Goal: Answer question/provide support

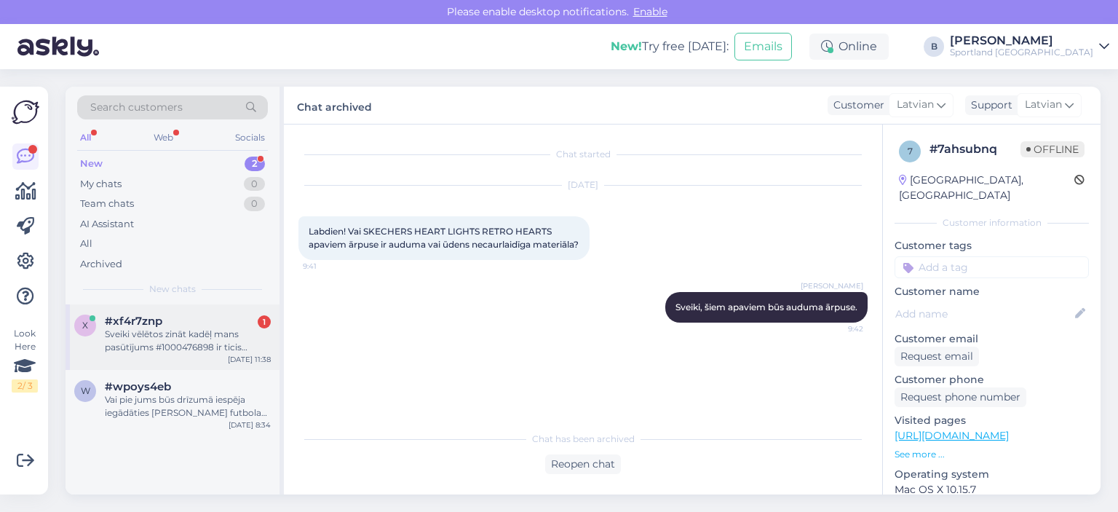
click at [147, 336] on div "Sveiki vēlētos zināt kadēļ mans pasūtījums #1000476898 ir ticis atcelts." at bounding box center [188, 341] width 166 height 26
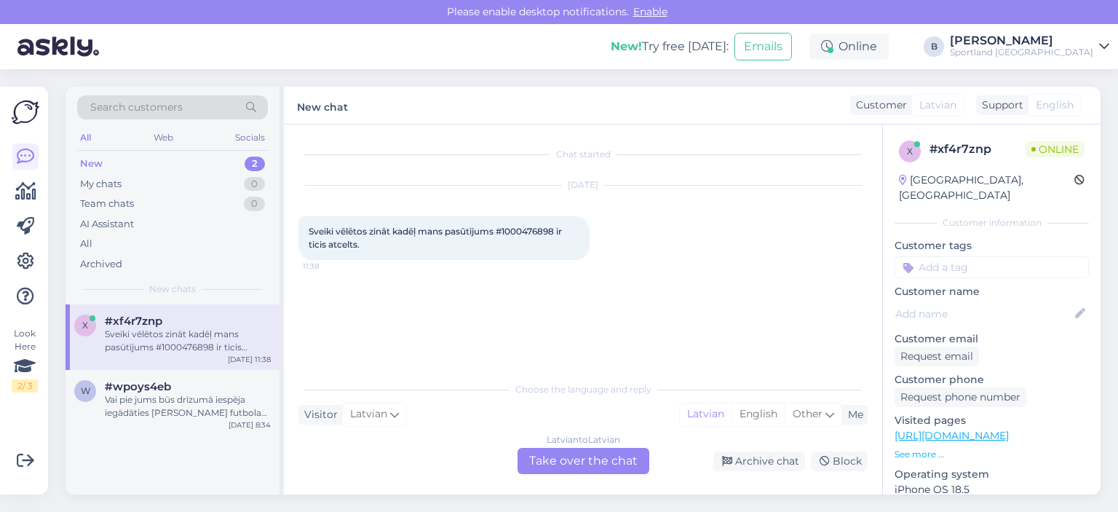
click at [553, 462] on div "Latvian to Latvian Take over the chat" at bounding box center [584, 461] width 132 height 26
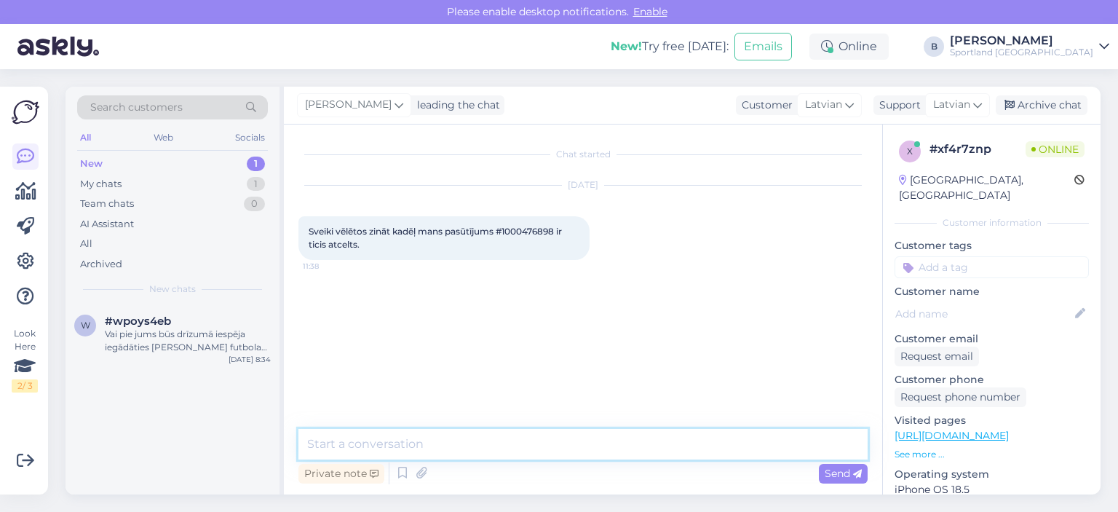
click at [555, 434] on textarea at bounding box center [583, 444] width 569 height 31
type textarea "Sveiki, pārbaudīsim"
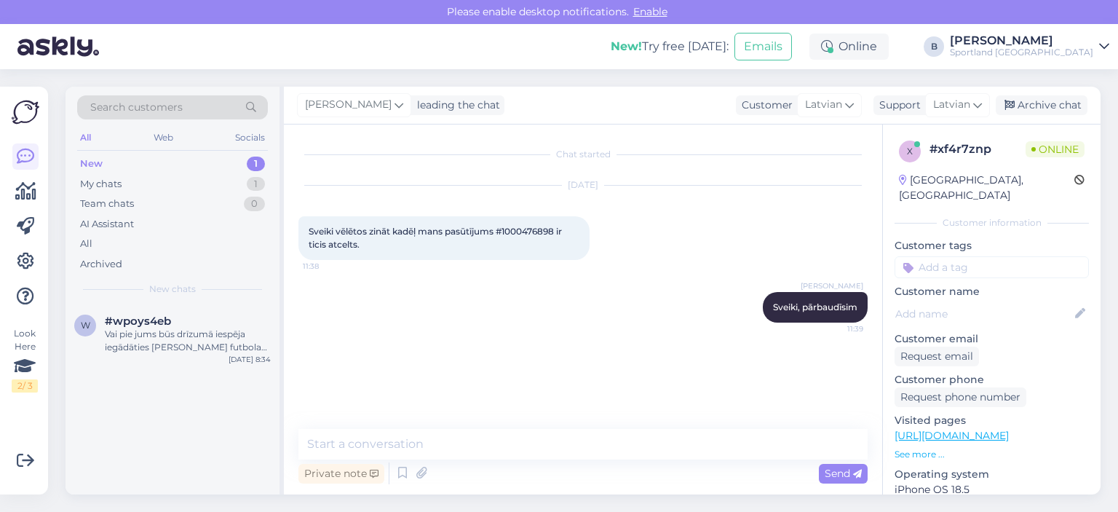
click at [530, 231] on span "Sveiki vēlētos zināt kadēļ mans pasūtījums #1000476898 ir ticis atcelts." at bounding box center [437, 238] width 256 height 24
copy span "1000476898"
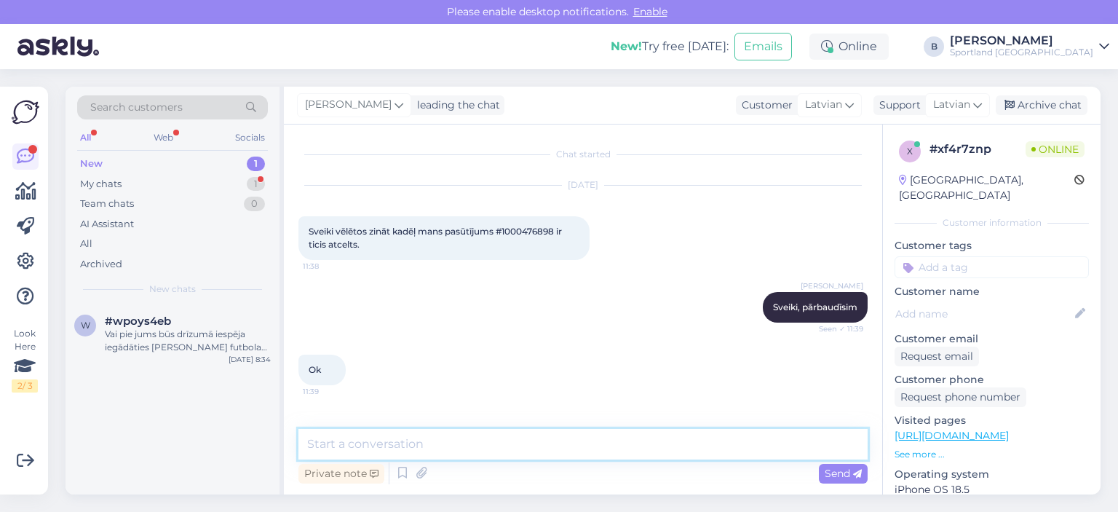
click at [408, 444] on textarea at bounding box center [583, 444] width 569 height 31
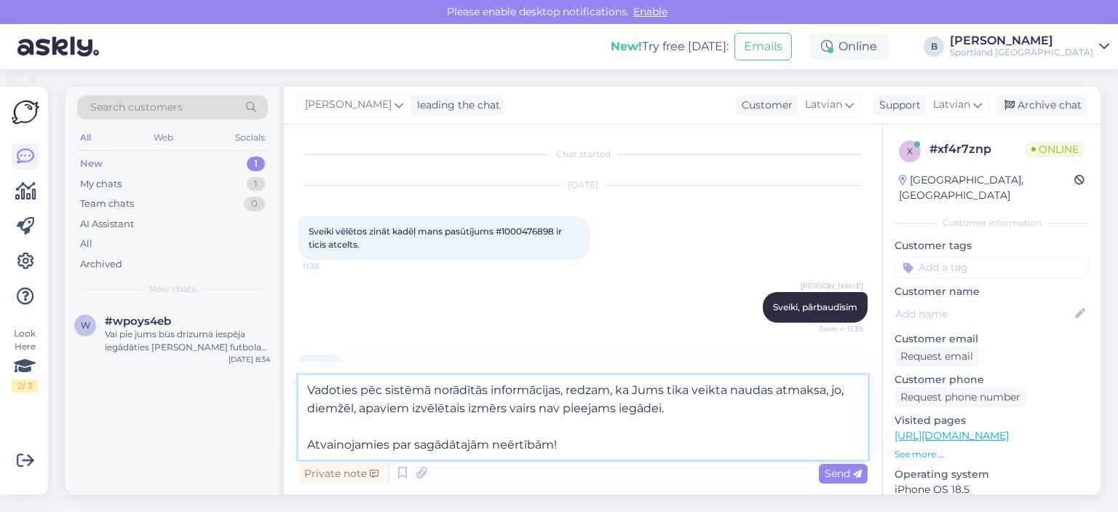
type textarea "Vadoties pēc sistēmā norādītās informācijas, redzam, ka Jums tika veikta naudas…"
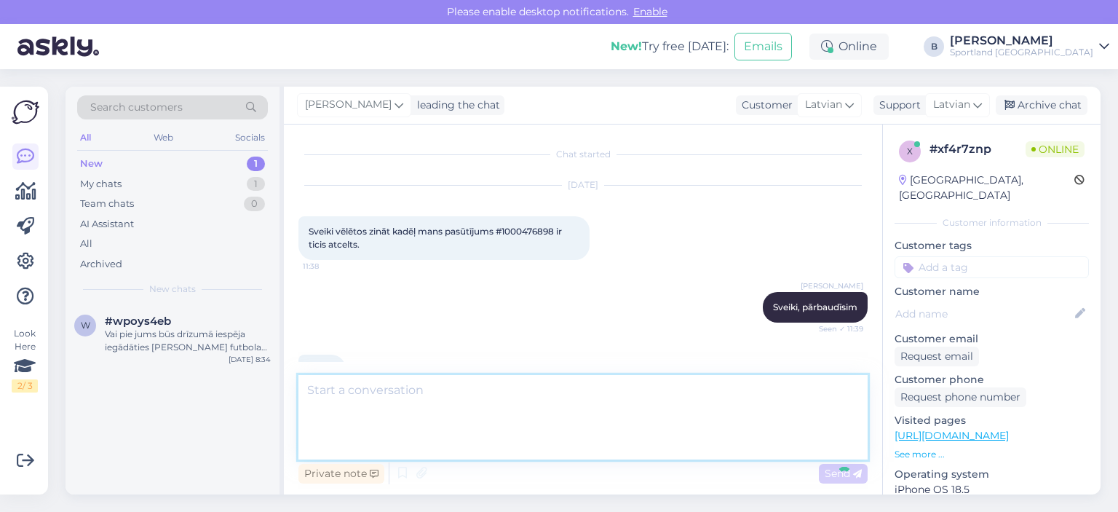
scroll to position [100, 0]
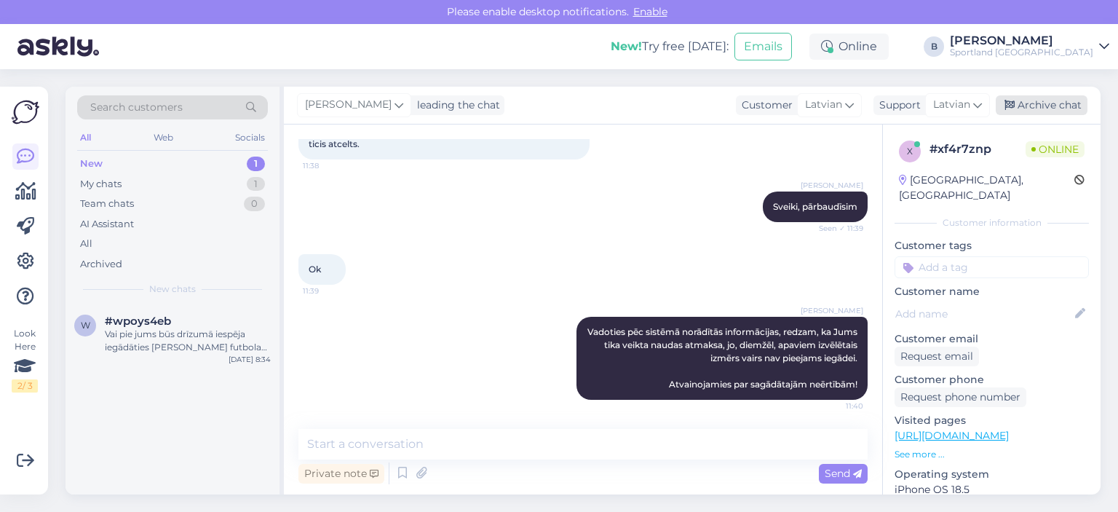
click at [1023, 110] on div "Archive chat" at bounding box center [1042, 105] width 92 height 20
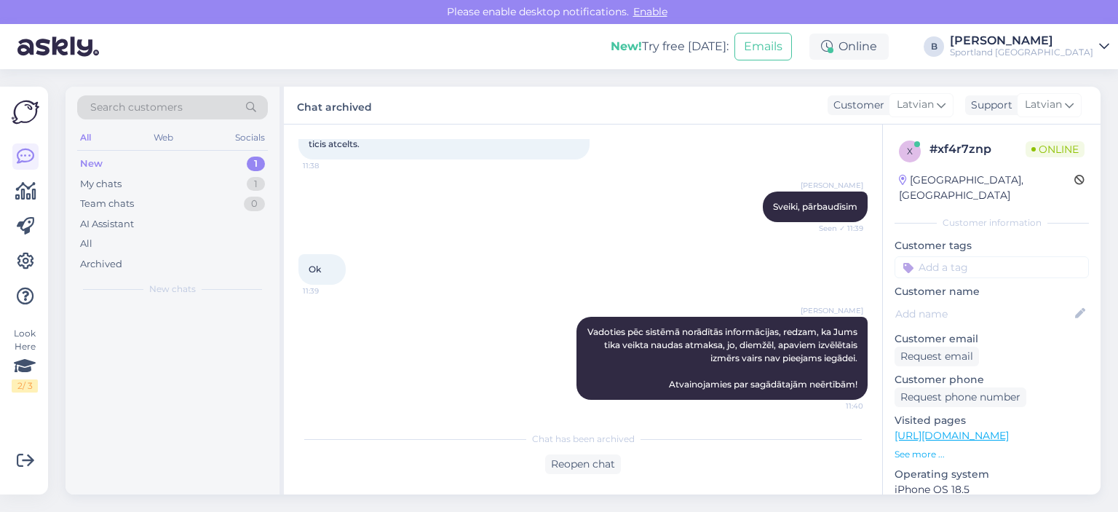
scroll to position [105, 0]
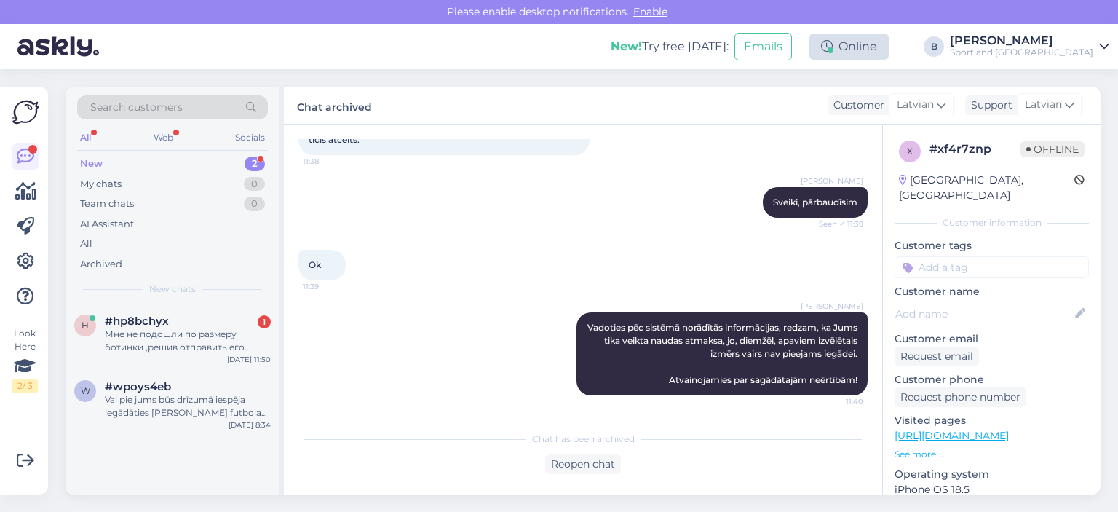
click at [889, 44] on div "Online" at bounding box center [849, 46] width 79 height 26
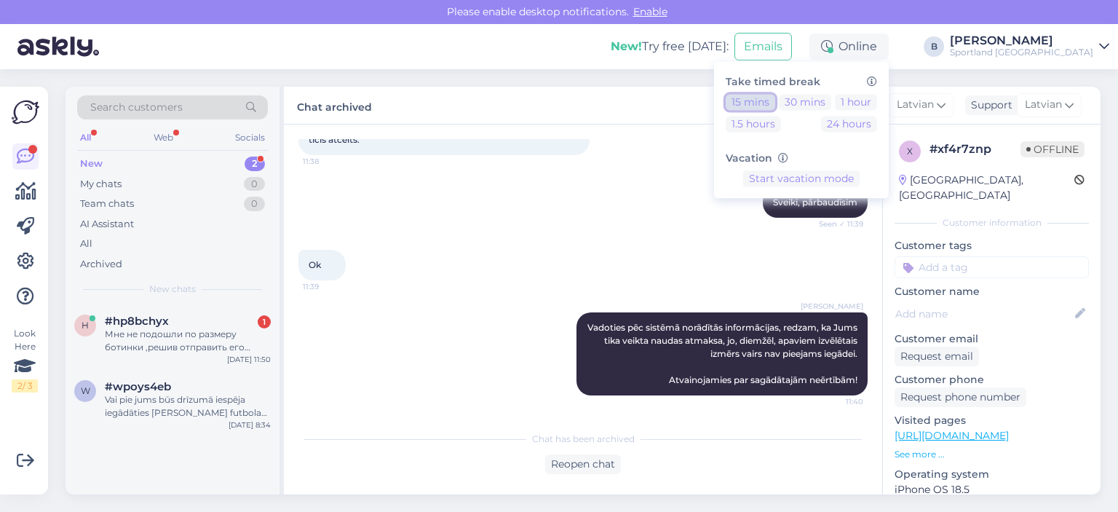
click at [776, 101] on button "15 mins" at bounding box center [751, 102] width 50 height 16
click at [202, 333] on div "Мне не подошли по размеру ботинки ,решив отправить его обратно" at bounding box center [188, 341] width 166 height 26
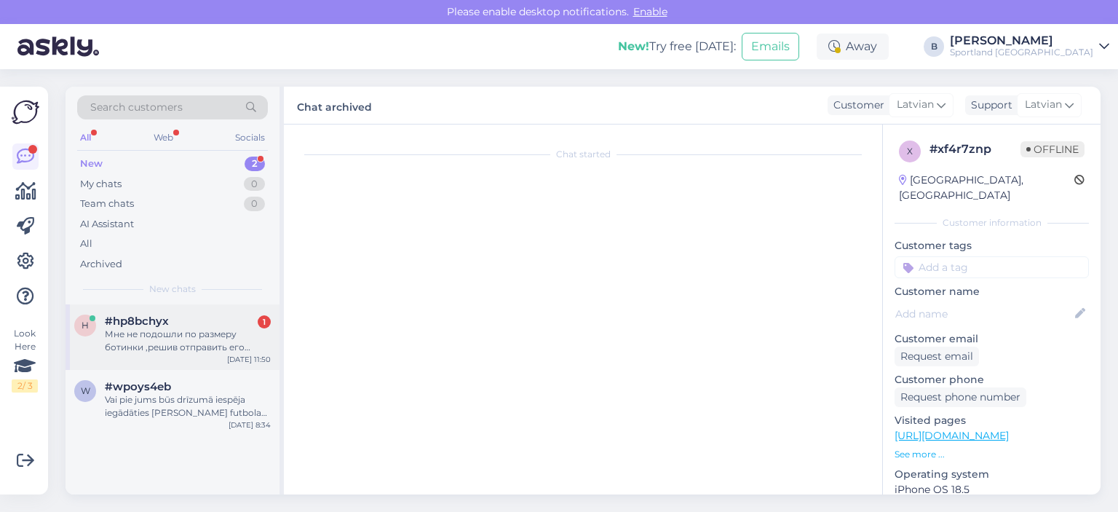
scroll to position [0, 0]
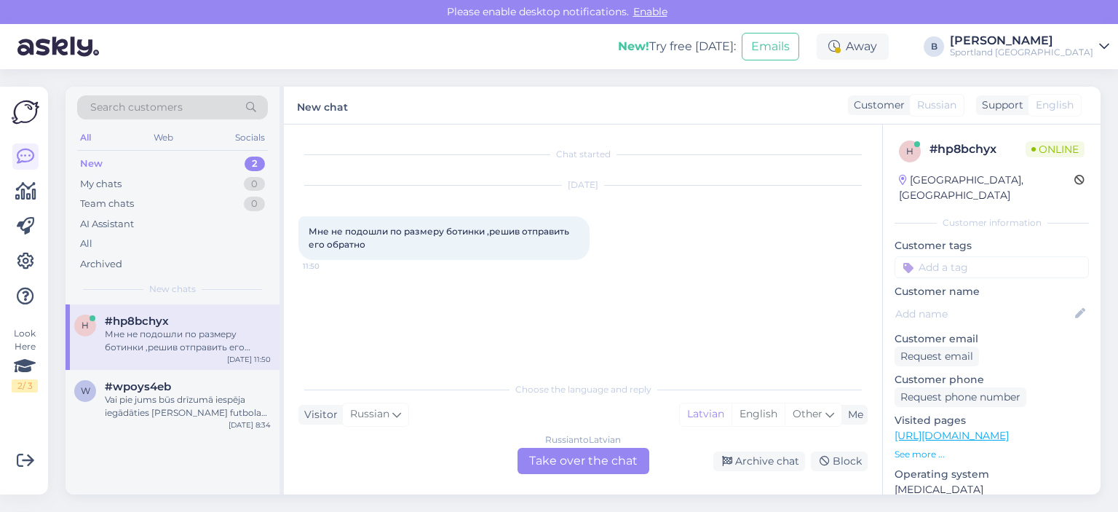
drag, startPoint x: 376, startPoint y: 245, endPoint x: 293, endPoint y: 219, distance: 86.8
click at [293, 219] on div "Chat started [DATE] Мне не подошли по размеру ботинки ,решив отправить его обра…" at bounding box center [583, 310] width 599 height 370
click at [725, 200] on div "[DATE] Мне не подошли по размеру ботинки ,решив отправить его обратно 11:50" at bounding box center [583, 223] width 569 height 106
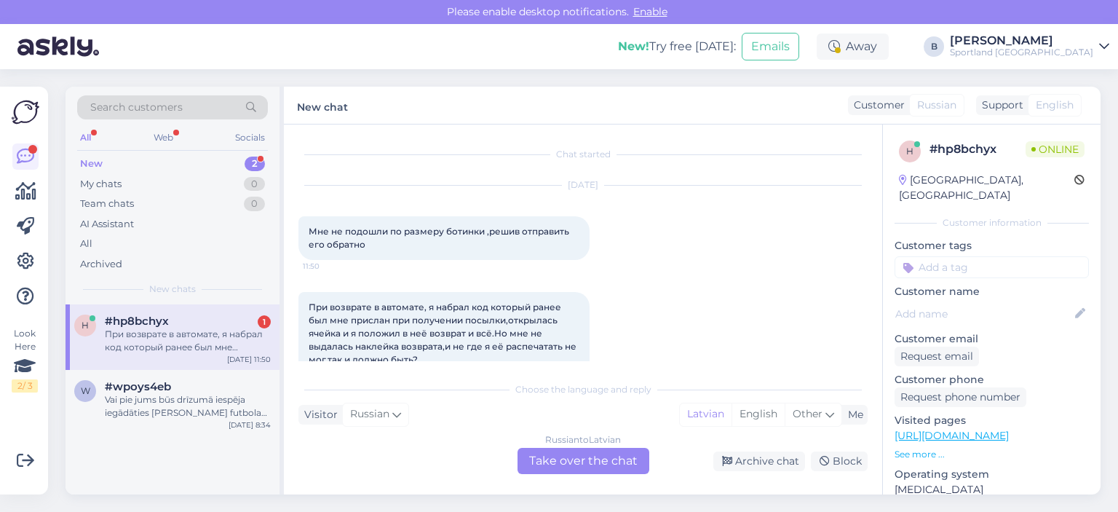
scroll to position [29, 0]
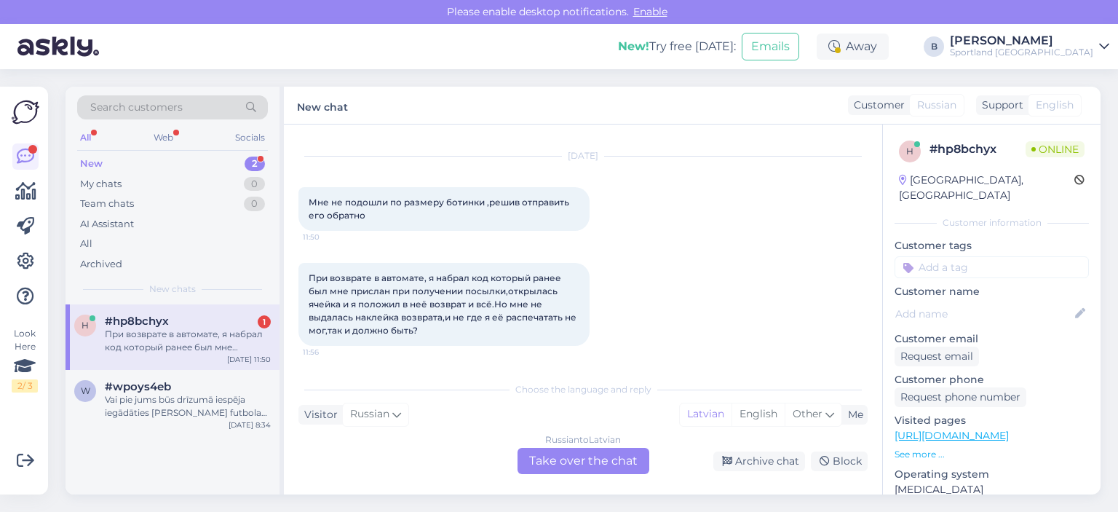
click at [550, 457] on div "Russian to Latvian Take over the chat" at bounding box center [584, 461] width 132 height 26
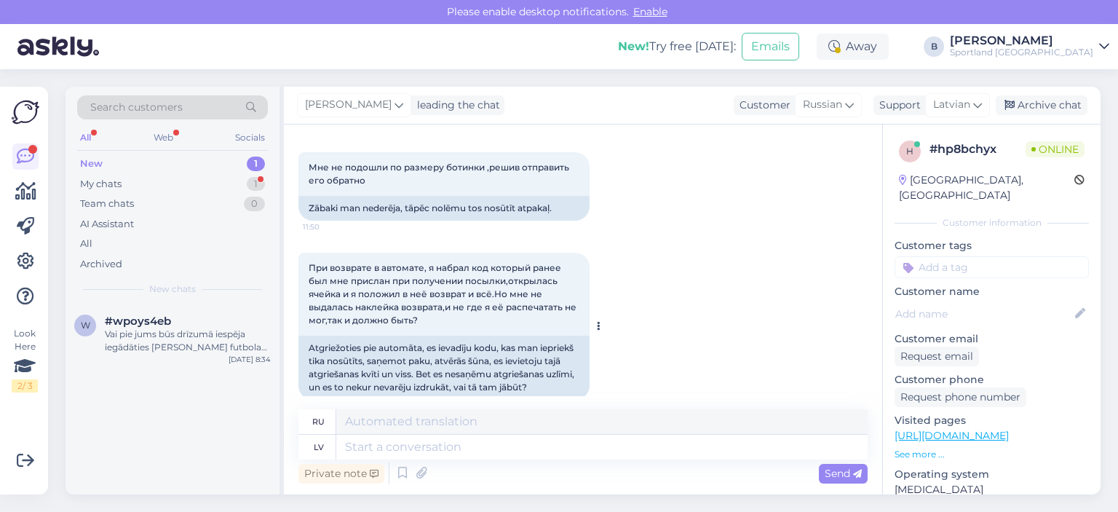
scroll to position [83, 0]
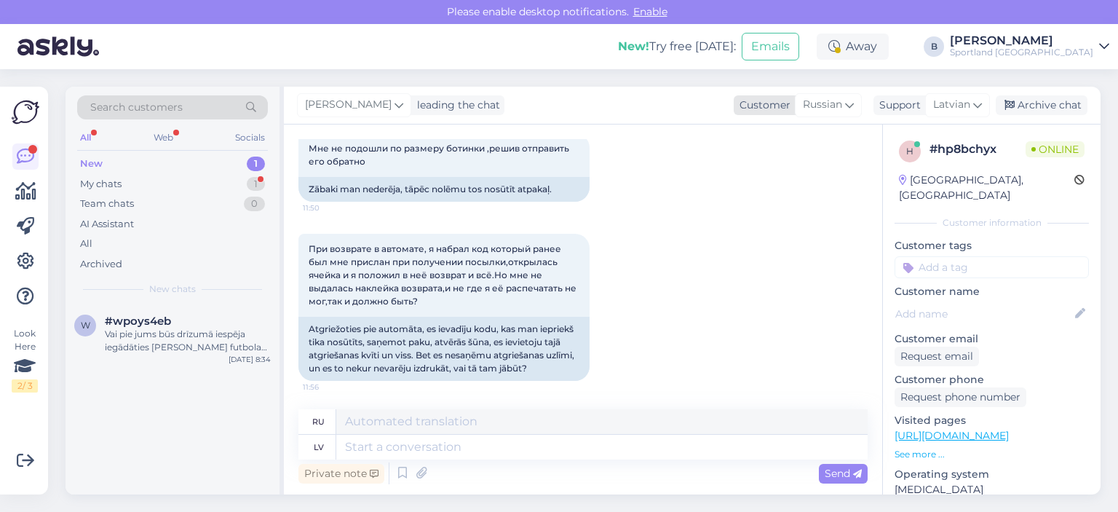
click at [830, 103] on span "Russian" at bounding box center [822, 105] width 39 height 16
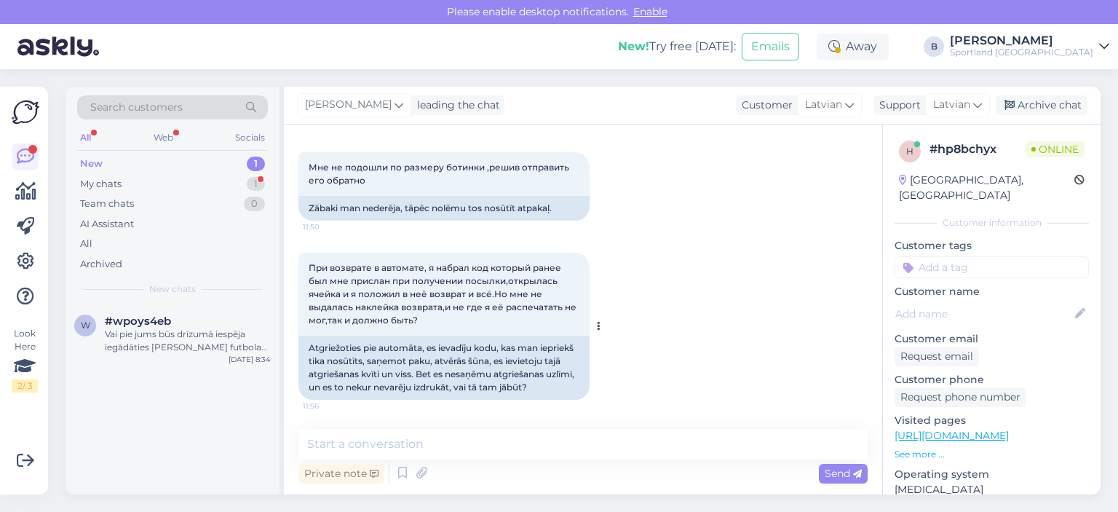
scroll to position [64, 0]
click at [590, 437] on textarea at bounding box center [583, 444] width 569 height 31
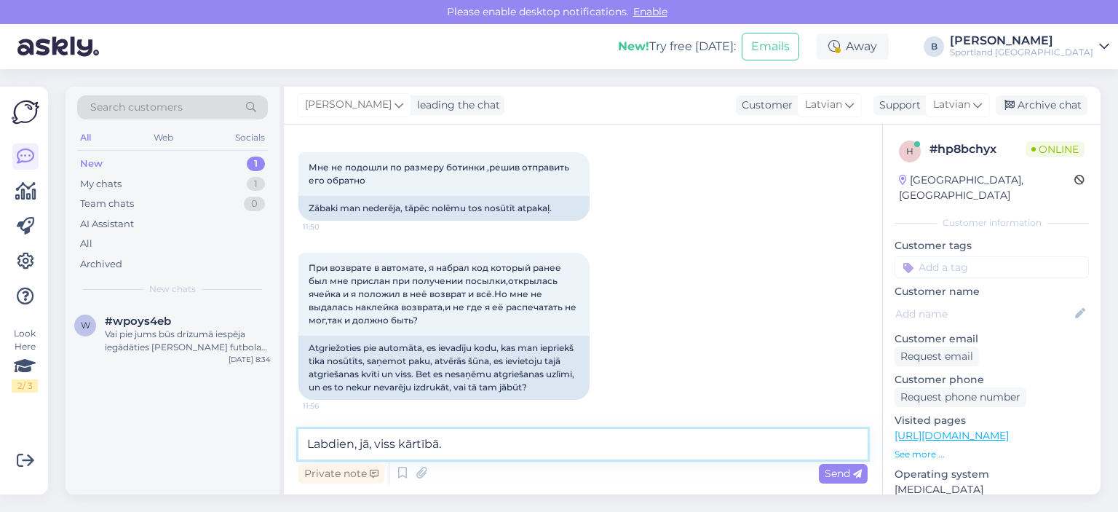
scroll to position [82, 0]
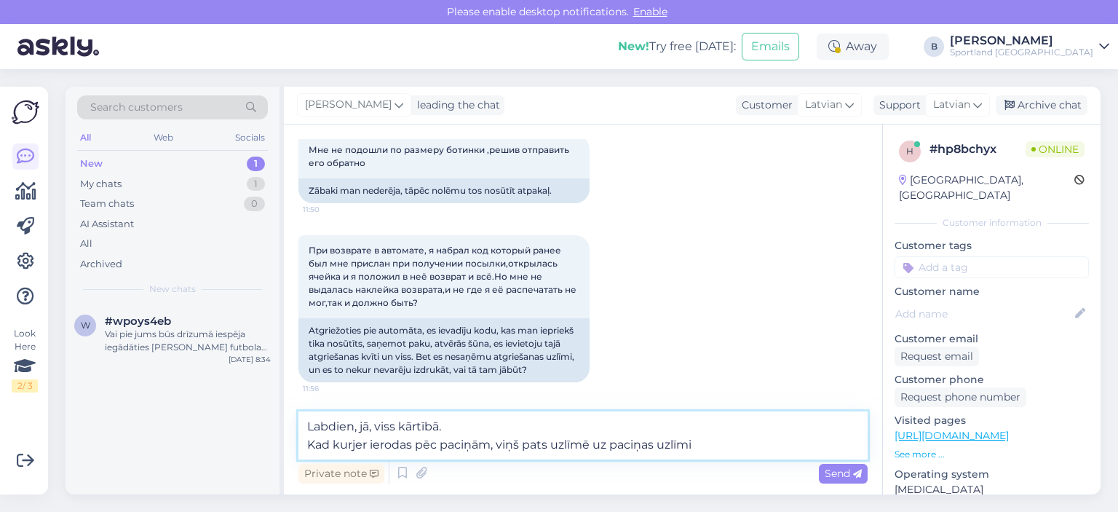
type textarea "Labdien, jā, viss kārtībā. Kad kurjer ierodas pēc paciņām, viņš pats uzlīmē uz …"
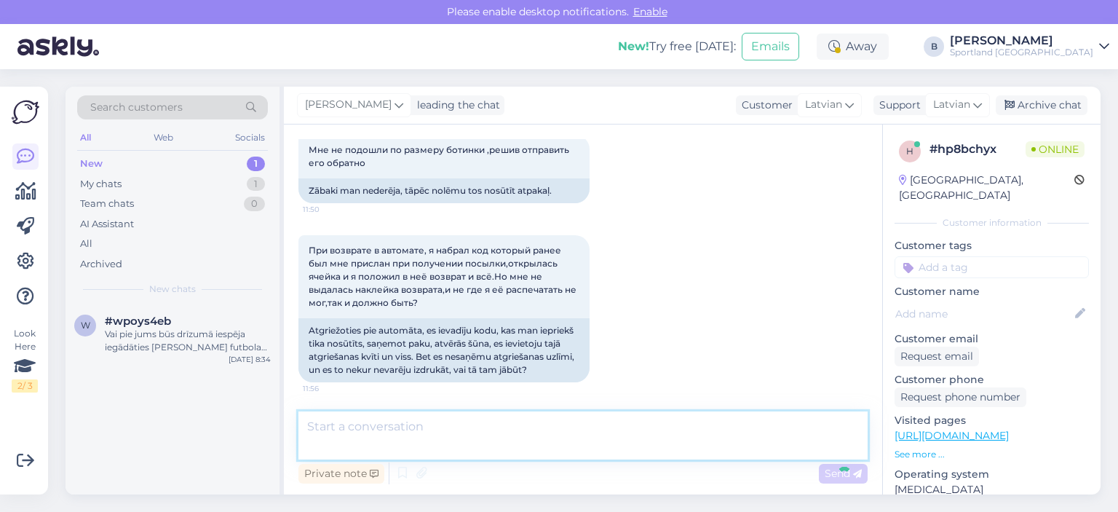
scroll to position [153, 0]
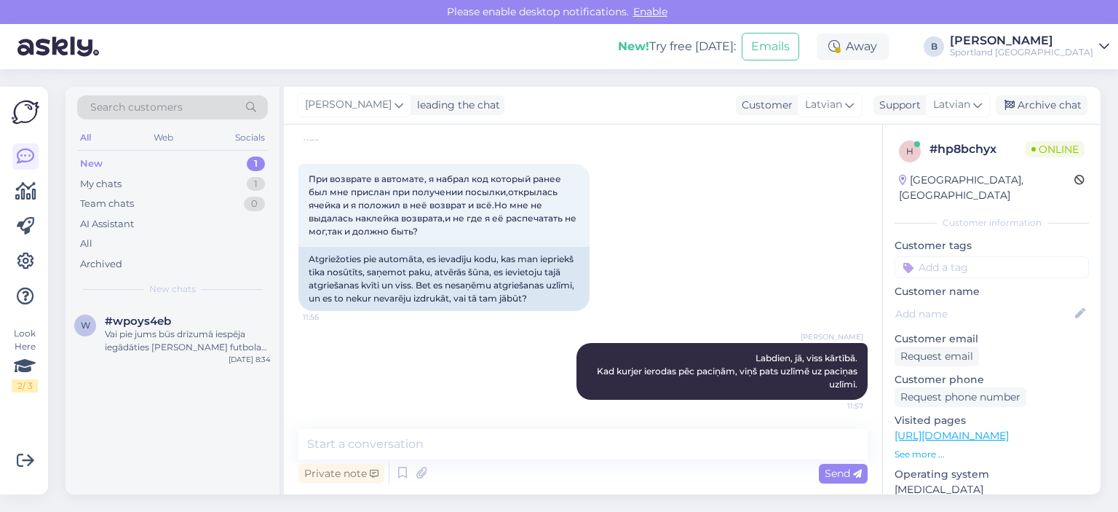
click at [1041, 95] on div "Beāte leading the chat Customer Latvian Arabic Belarusian Bulgarian Chinese Cze…" at bounding box center [692, 106] width 817 height 38
click at [1038, 116] on div "Beāte leading the chat Customer Latvian Arabic Belarusian Bulgarian Chinese Cze…" at bounding box center [692, 106] width 817 height 38
click at [1040, 112] on div "Archive chat" at bounding box center [1042, 105] width 92 height 20
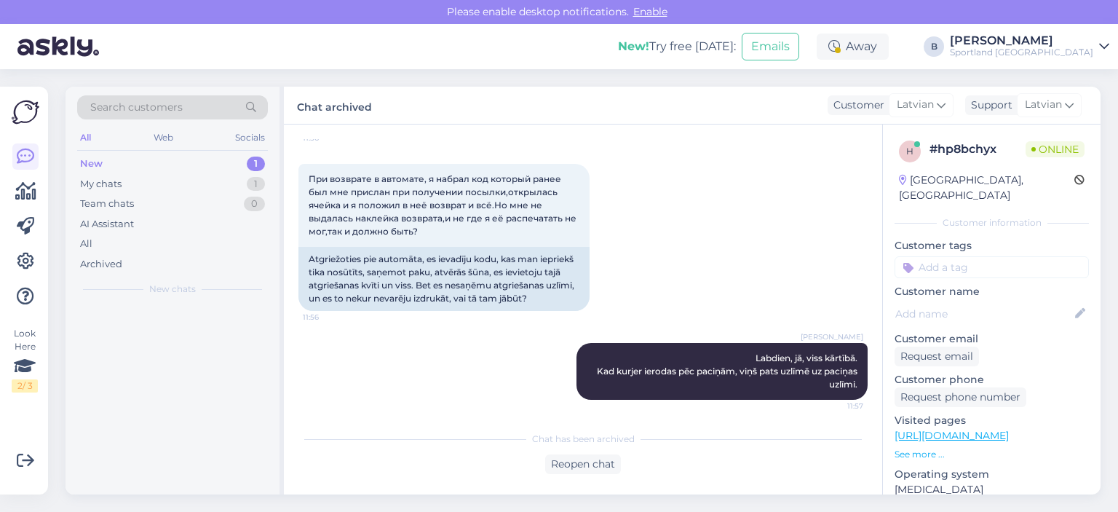
scroll to position [157, 0]
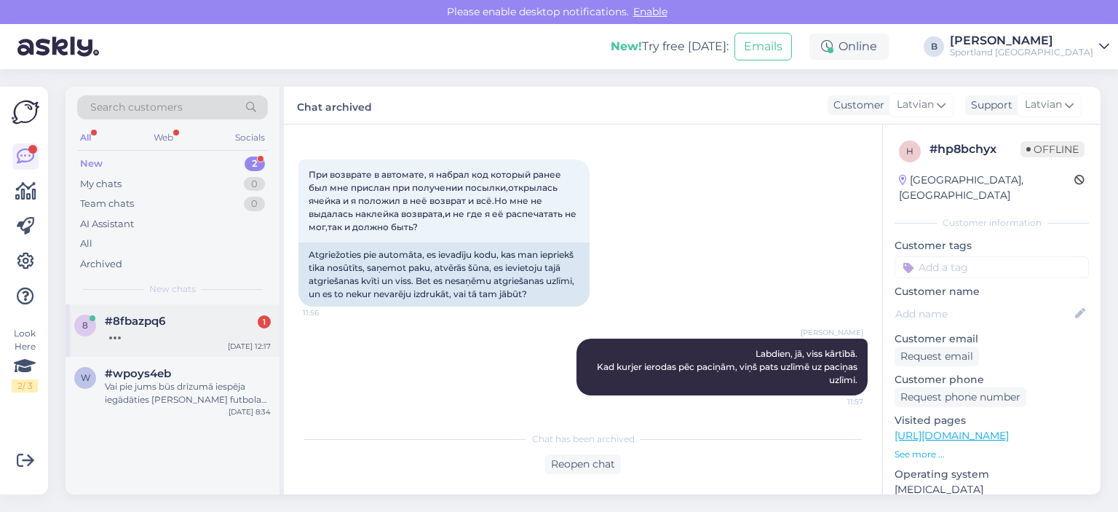
click at [167, 317] on div "#8fbazpq6 1" at bounding box center [188, 321] width 166 height 13
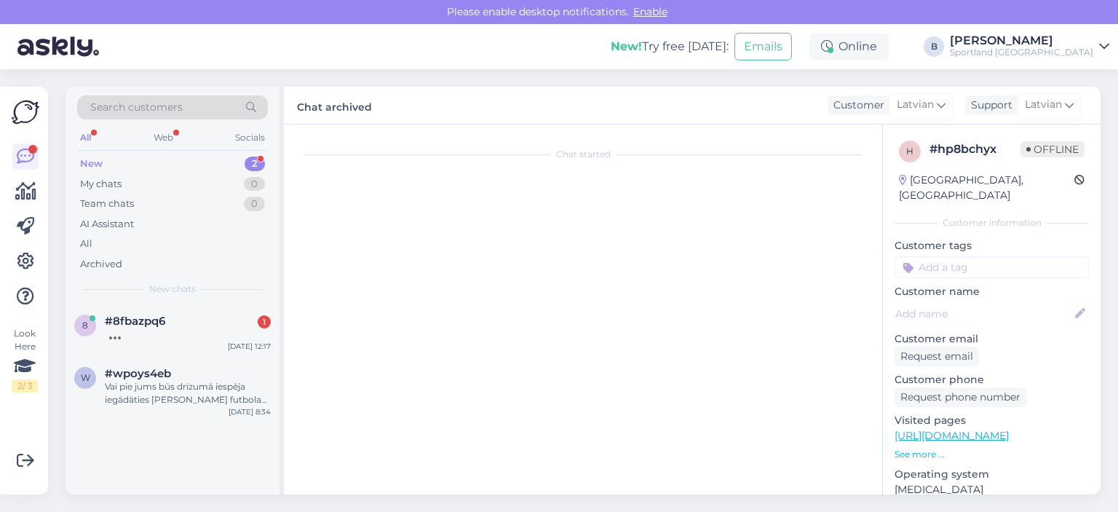
scroll to position [0, 0]
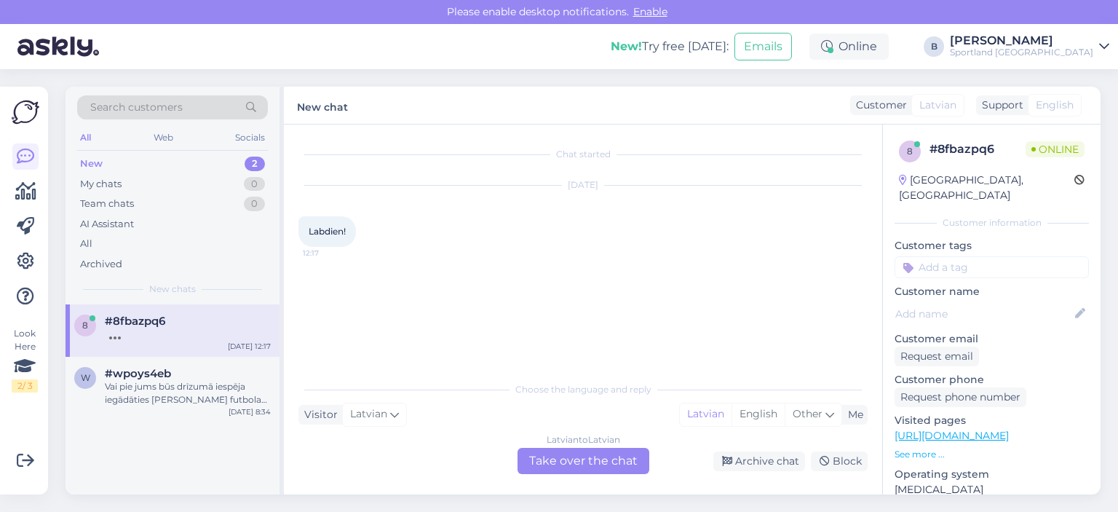
click at [567, 458] on div "Latvian to Latvian Take over the chat" at bounding box center [584, 461] width 132 height 26
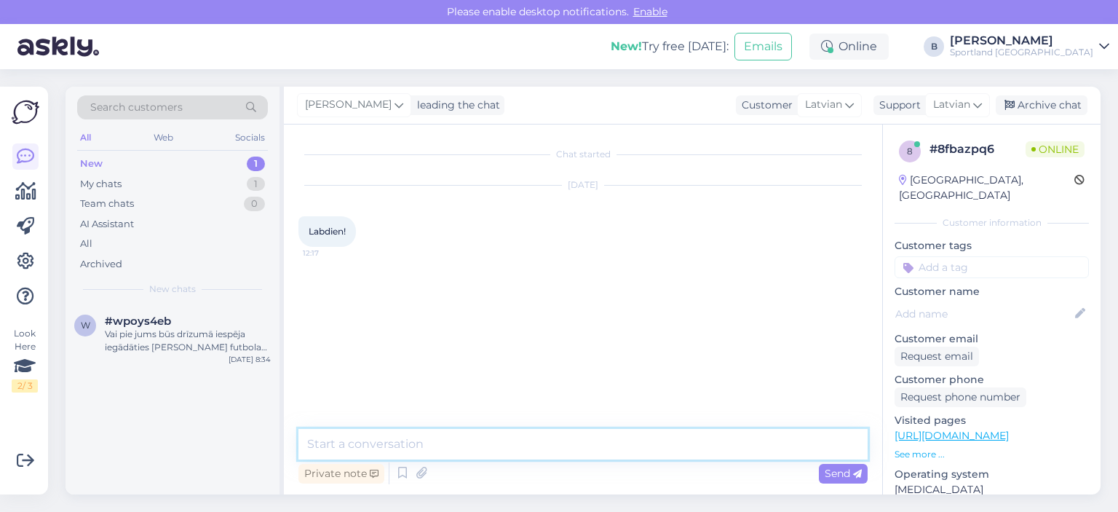
click at [567, 458] on textarea at bounding box center [583, 444] width 569 height 31
type textarea "Labdien, kā varam Jums palīdzēt?"
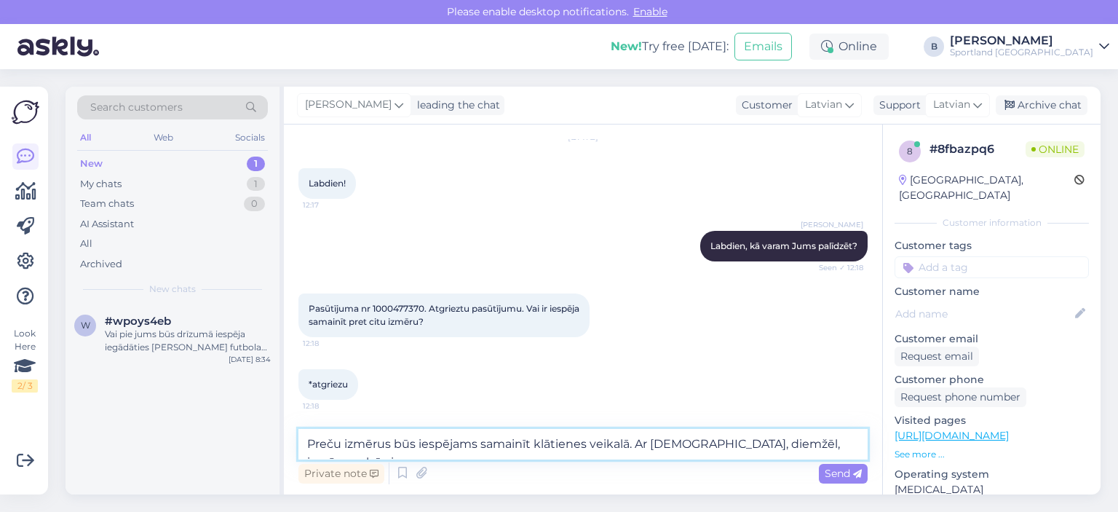
scroll to position [63, 0]
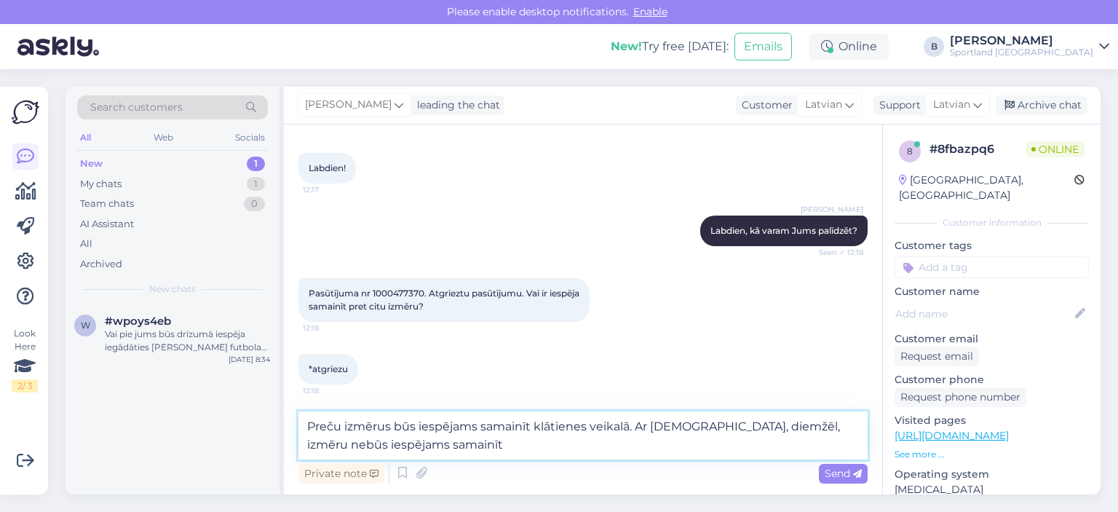
type textarea "Preču izmērus būs iespējams samainīt klātienes veikalā. Ar [DEMOGRAPHIC_DATA], …"
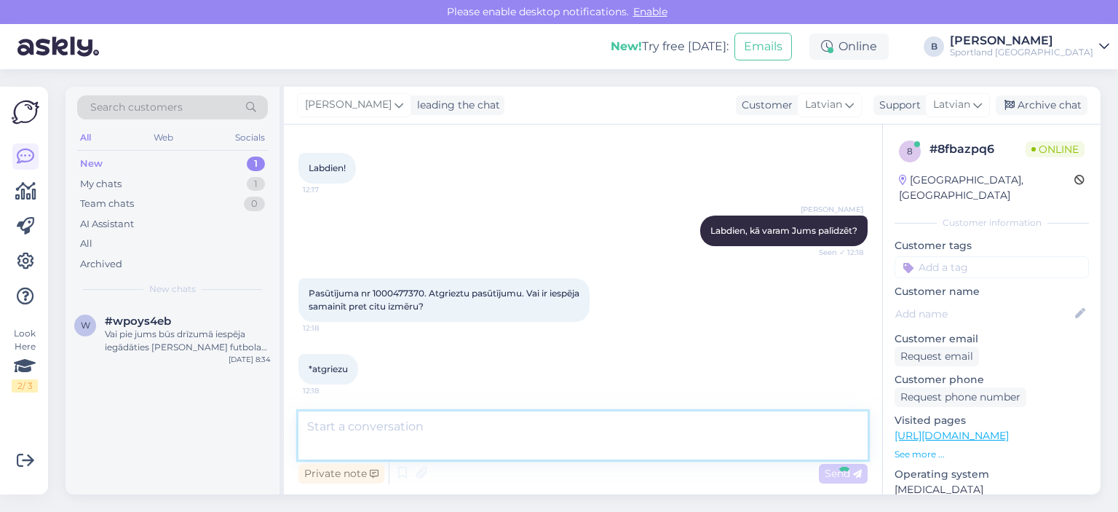
scroll to position [124, 0]
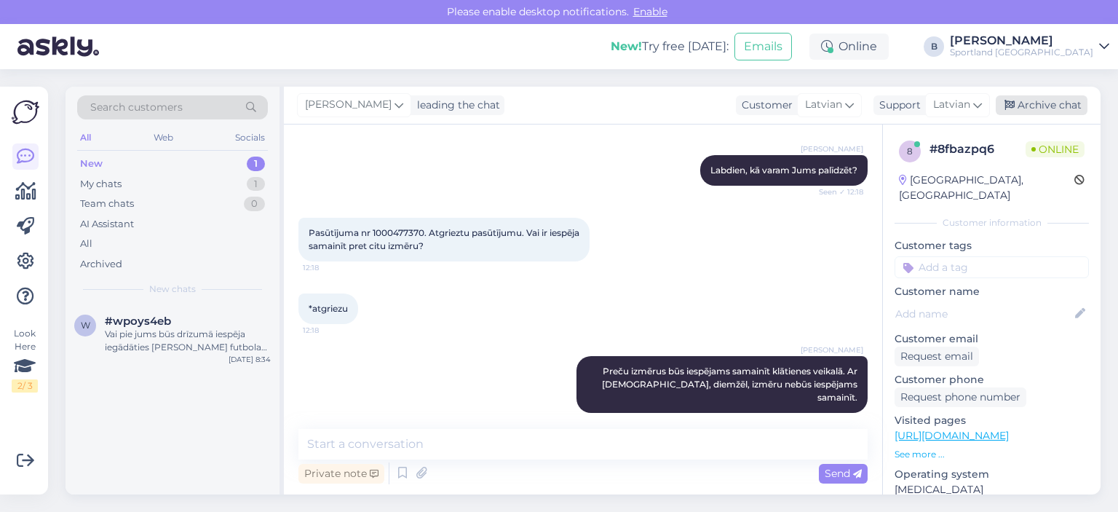
click at [1030, 99] on div "Archive chat" at bounding box center [1042, 105] width 92 height 20
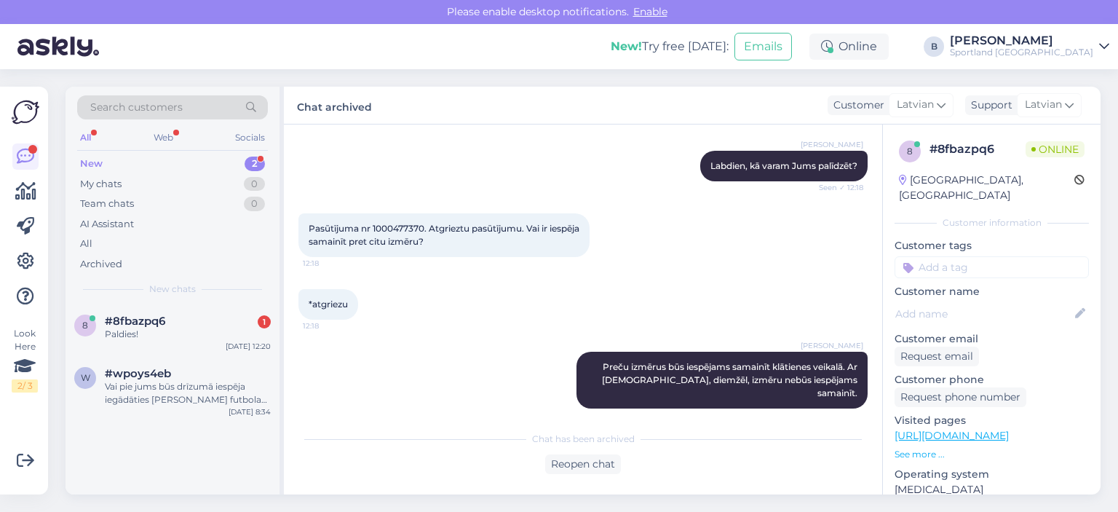
scroll to position [191, 0]
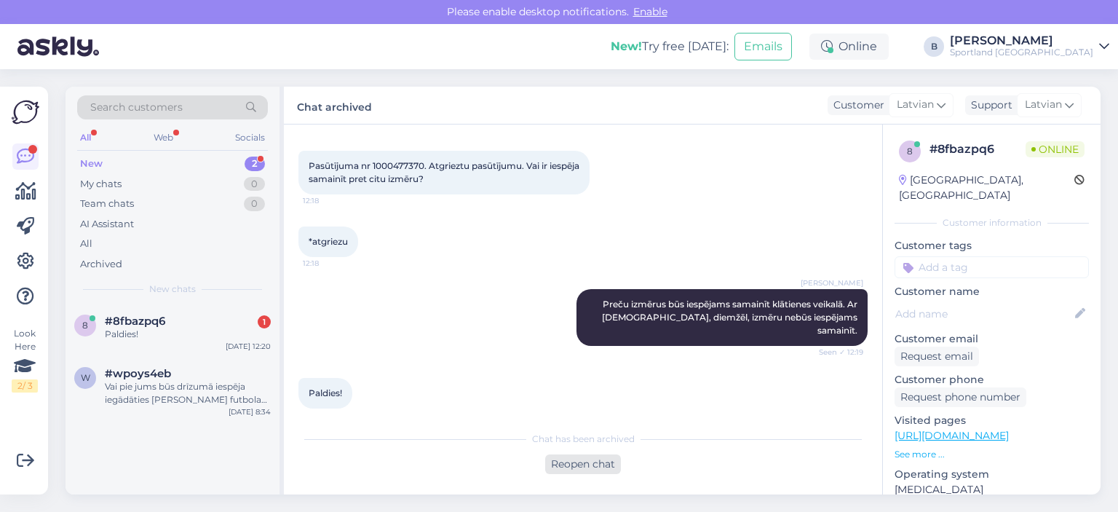
click at [565, 463] on div "Reopen chat" at bounding box center [583, 464] width 76 height 20
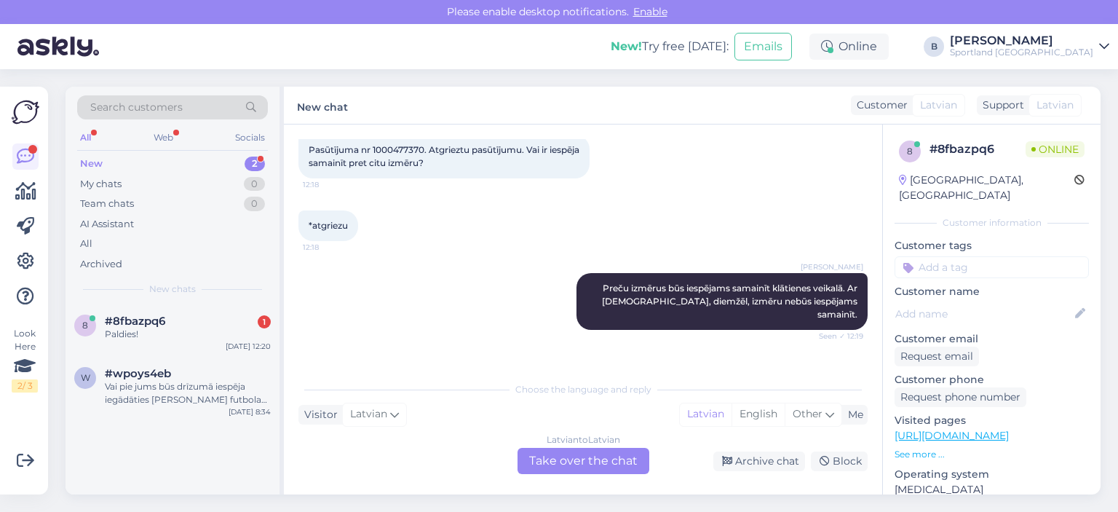
click at [563, 451] on div "Latvian to Latvian Take over the chat" at bounding box center [584, 461] width 132 height 26
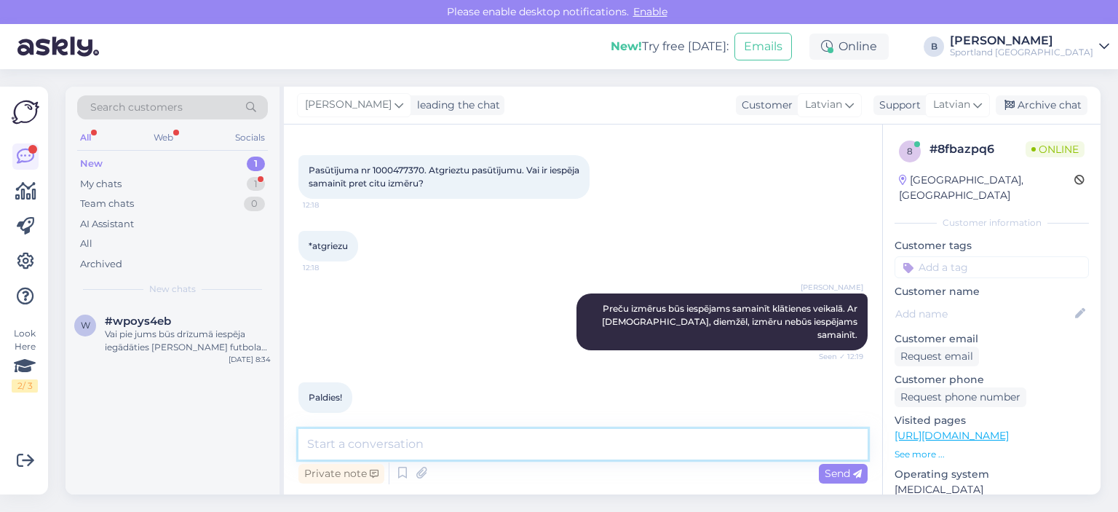
click at [563, 451] on textarea at bounding box center [583, 444] width 569 height 31
type textarea "Jauku Jums dienu!"
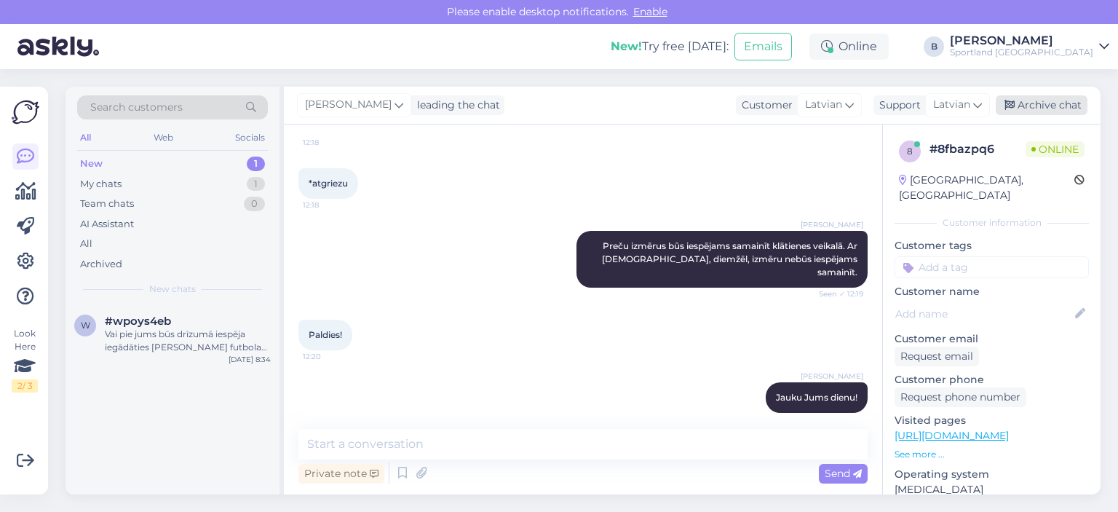
click at [1040, 98] on div "Archive chat" at bounding box center [1042, 105] width 92 height 20
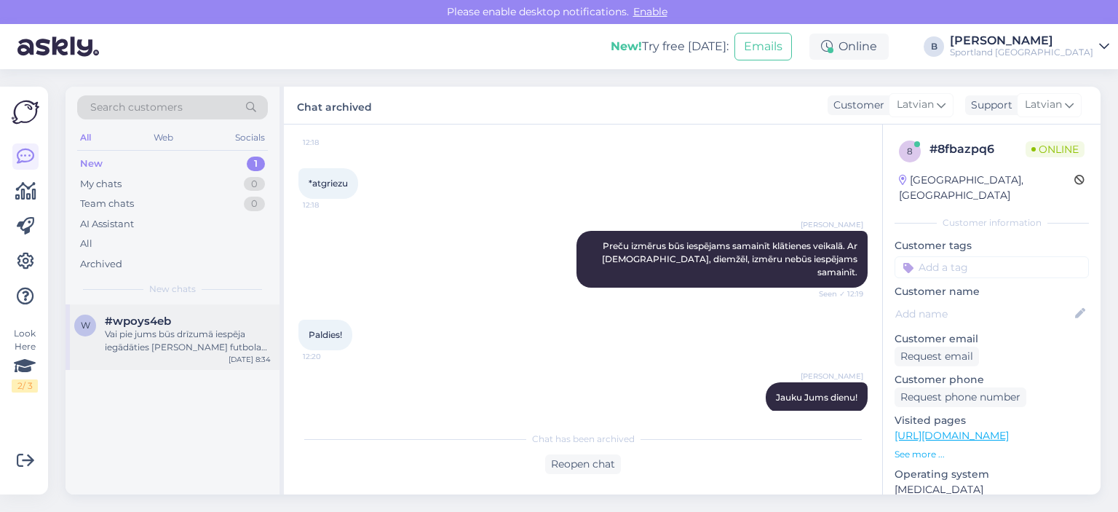
click at [173, 336] on div "Vai pie jums būs drīzumā iespēja iegādāties [PERSON_NAME] futbola bučus? Un vai…" at bounding box center [188, 341] width 166 height 26
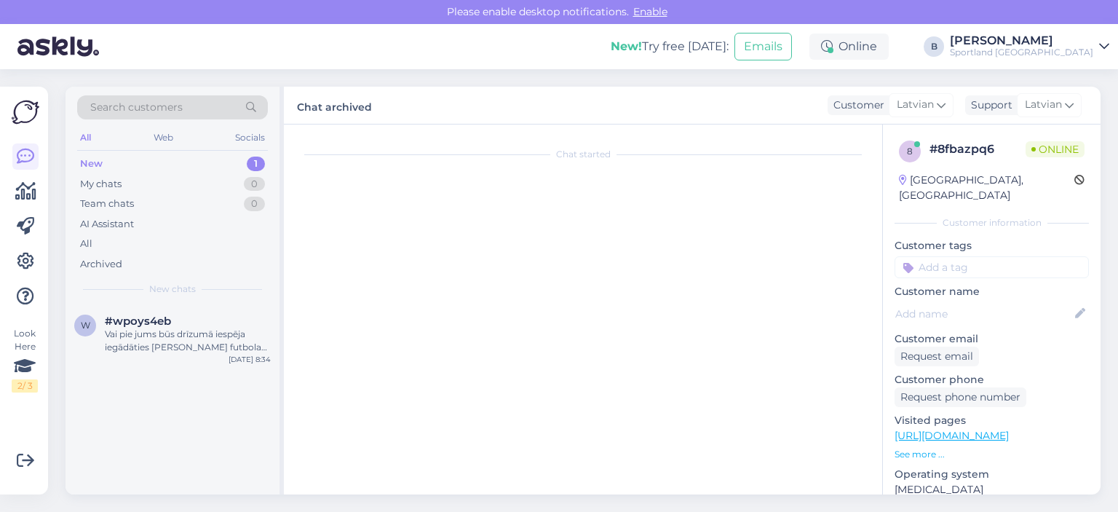
scroll to position [0, 0]
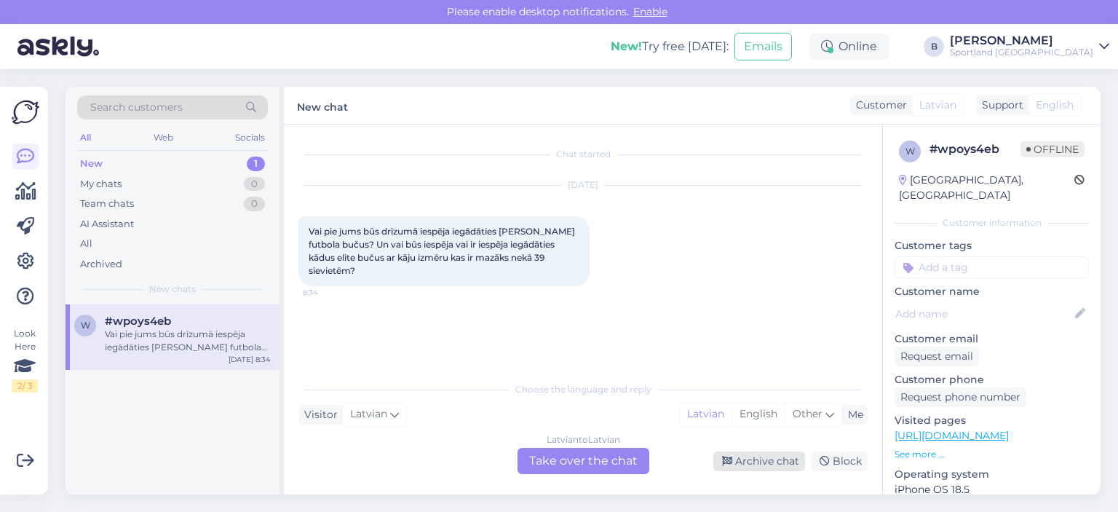
click at [776, 462] on div "Archive chat" at bounding box center [760, 461] width 92 height 20
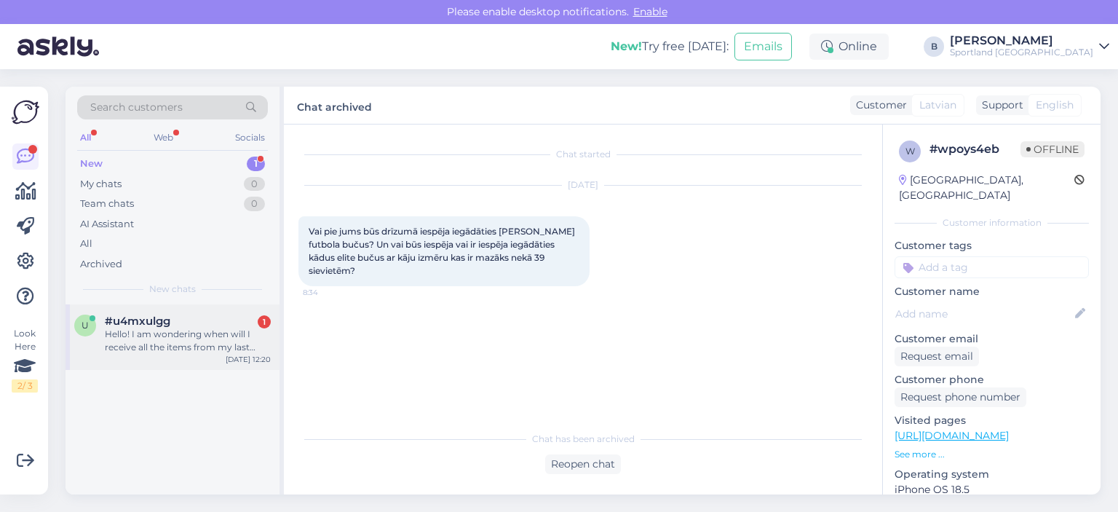
click at [221, 328] on div "Hello! I am wondering when will I receive all the items from my last order (Nik…" at bounding box center [188, 341] width 166 height 26
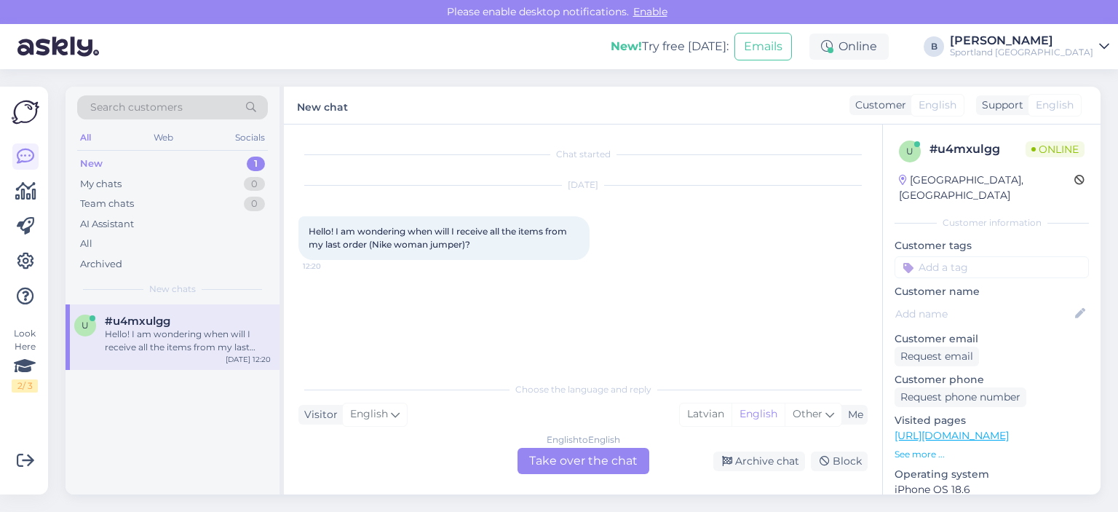
click at [609, 462] on div "English to English Take over the chat" at bounding box center [584, 461] width 132 height 26
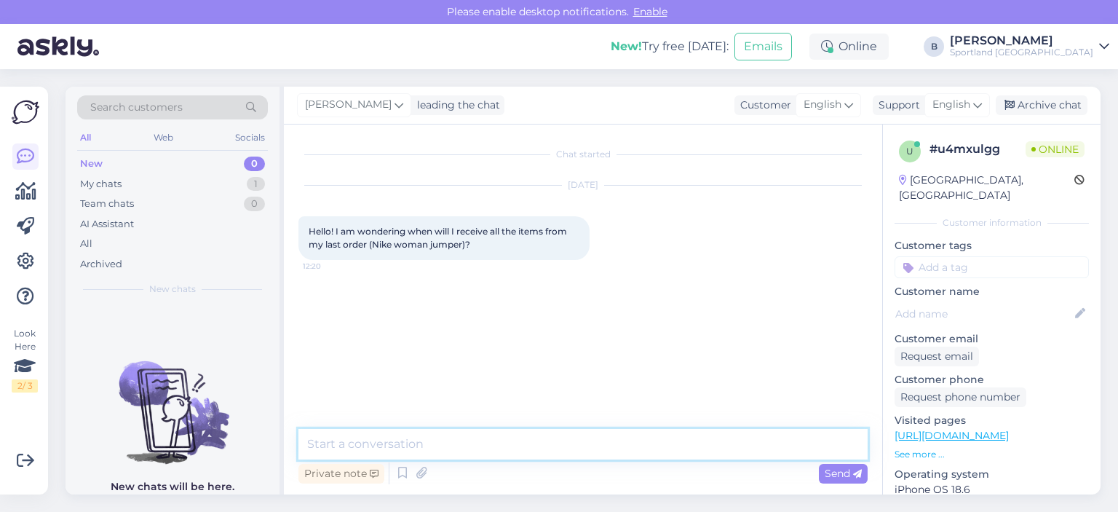
click at [612, 452] on textarea at bounding box center [583, 444] width 569 height 31
click at [962, 109] on span "English" at bounding box center [952, 105] width 38 height 16
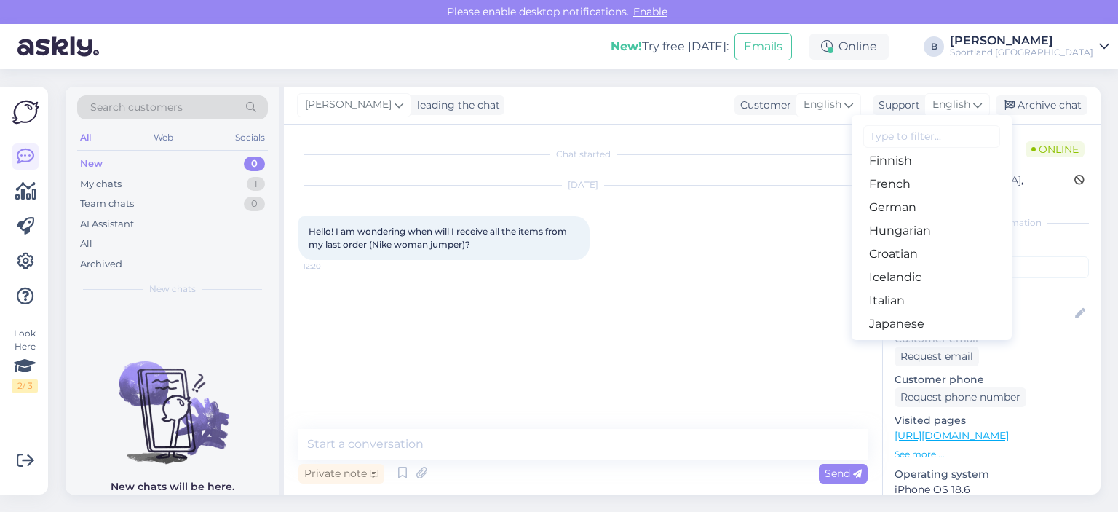
scroll to position [291, 0]
click at [909, 289] on link "Latvian" at bounding box center [932, 297] width 160 height 23
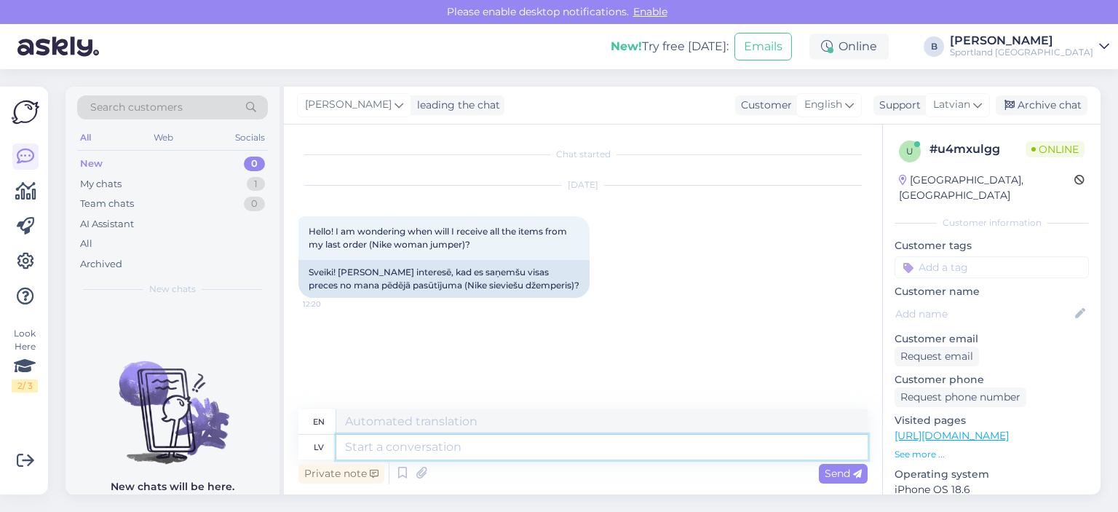
click at [532, 436] on textarea at bounding box center [602, 447] width 532 height 25
type textarea "Sveiki, kā"
type textarea "Hello,"
type textarea "Sveiki, kāds ir"
type textarea "Hello, someone"
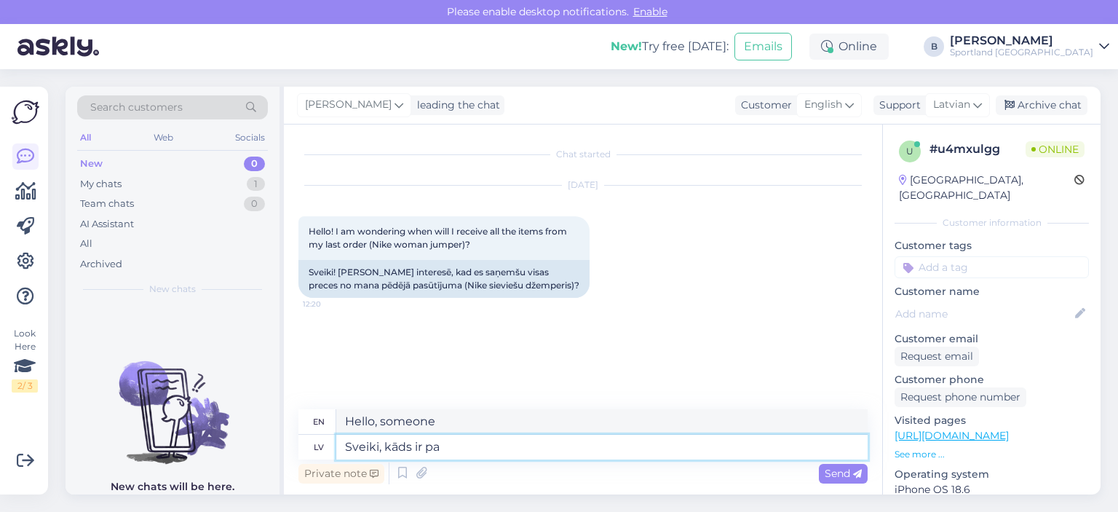
type textarea "Sveiki, kāds ir pas"
type textarea "Hello, how are you?"
type textarea "Sveiki, kāds ir pasūtījuma n"
type textarea "Hello, what is the order?"
type textarea "Sveiki, kāds ir pasūtījuma numurs?"
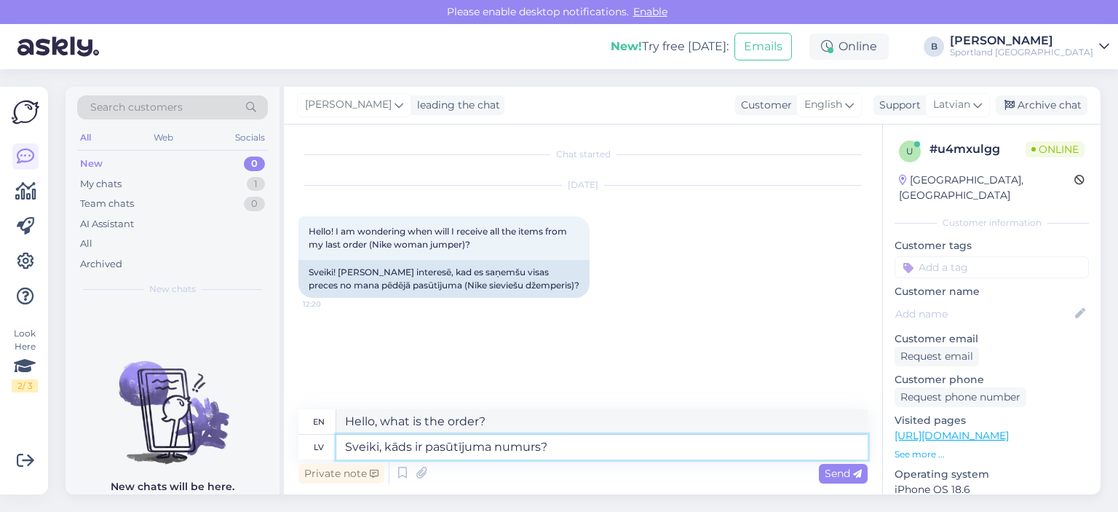
type textarea "Hello, what is the order number?"
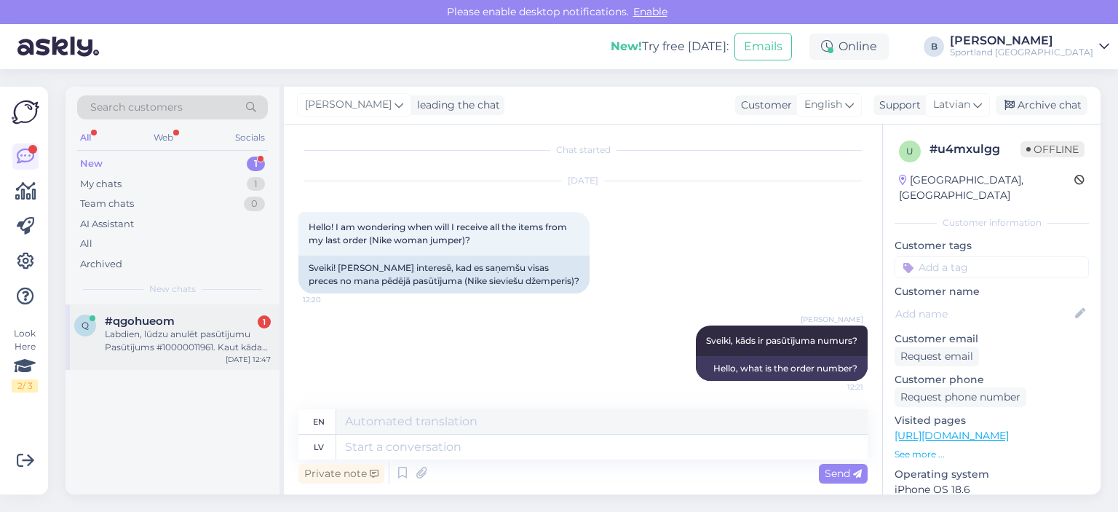
click at [163, 336] on div "Labdien, lūdzu anulēt pasūtījumu Pasūtījums #10000011961. Kaut kāda kļūda ar ap…" at bounding box center [188, 341] width 166 height 26
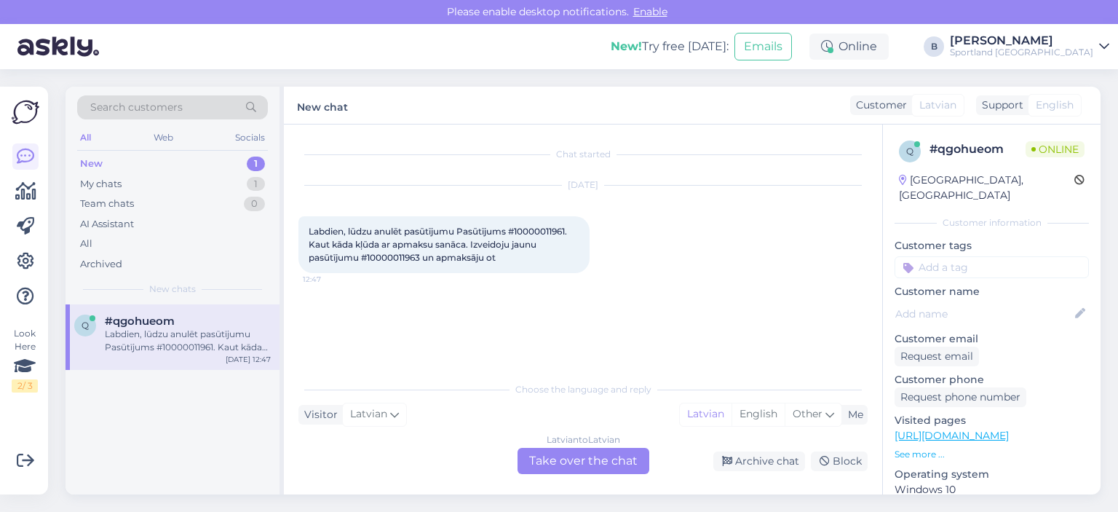
click at [612, 464] on div "Latvian to Latvian Take over the chat" at bounding box center [584, 461] width 132 height 26
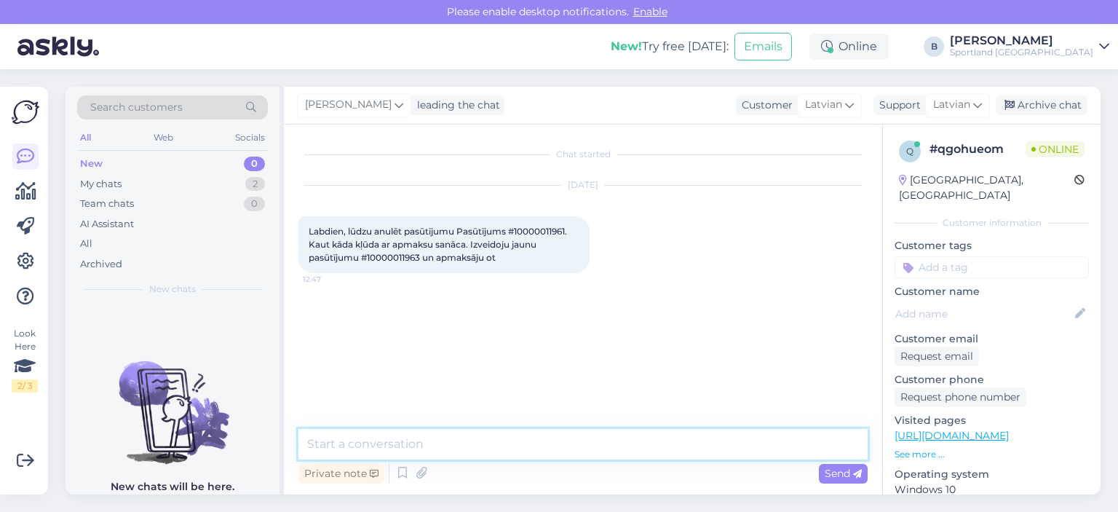
click at [611, 450] on textarea at bounding box center [583, 444] width 569 height 31
click at [548, 226] on span "Labdien, lūdzu anulēt pasūtījumu Pasūtījums #10000011961. Kaut kāda kļūda ar ap…" at bounding box center [439, 244] width 261 height 37
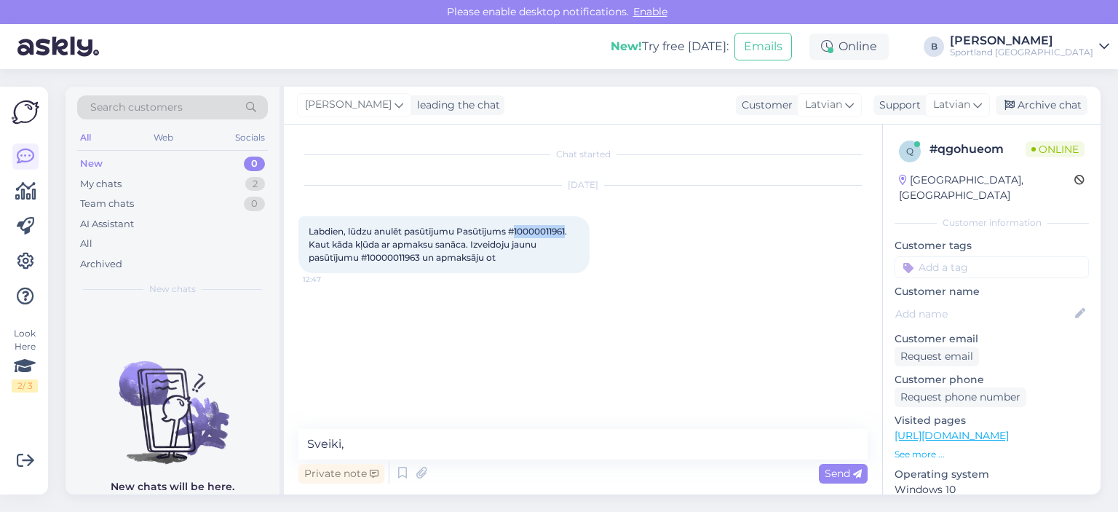
click at [548, 226] on span "Labdien, lūdzu anulēt pasūtījumu Pasūtījums #10000011961. Kaut kāda kļūda ar ap…" at bounding box center [439, 244] width 261 height 37
copy span "10000011961"
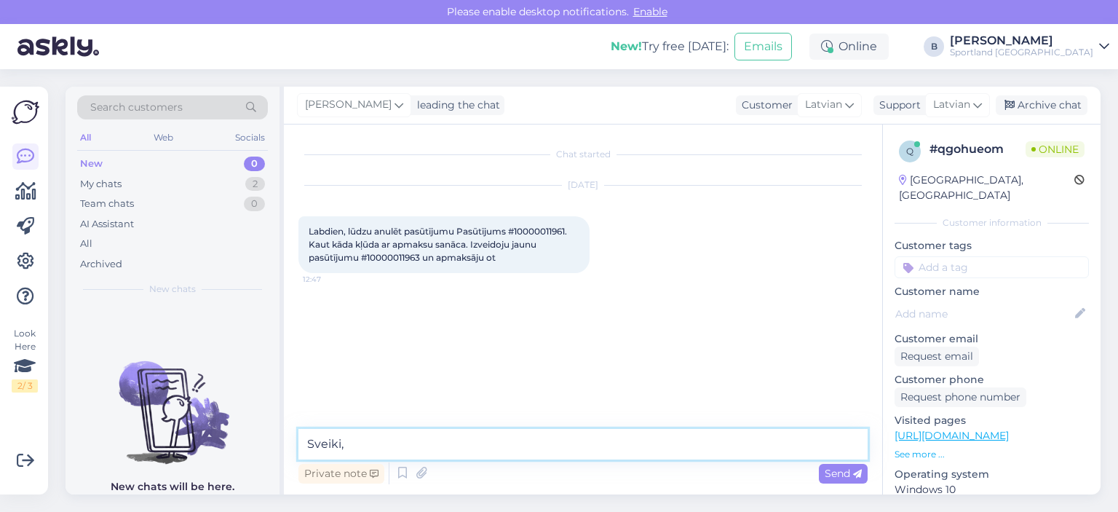
click at [527, 446] on textarea "Sveiki," at bounding box center [583, 444] width 569 height 31
paste textarea "10000011961"
type textarea "Sveiki, anulējām pasūtījumu 10000011961"
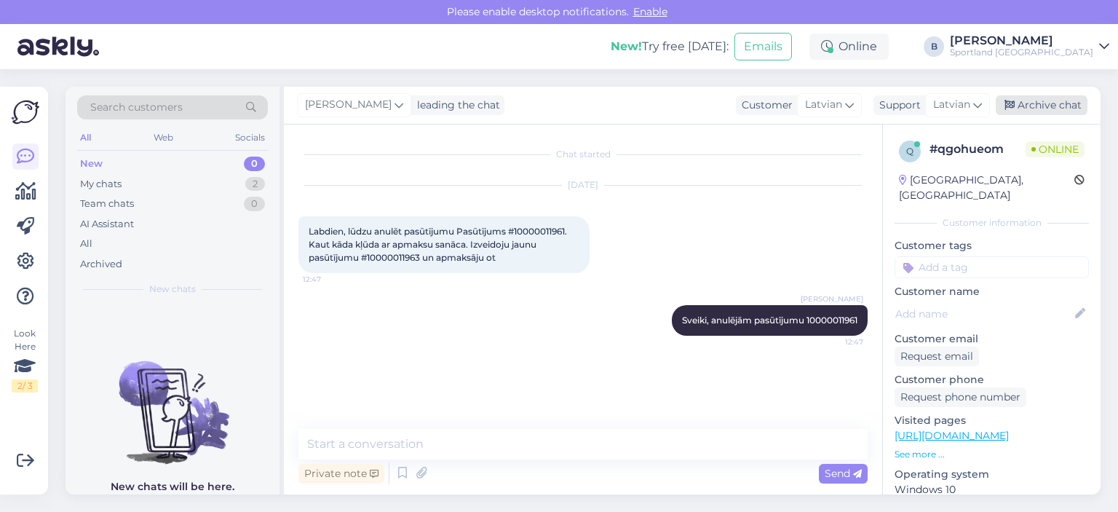
click at [1041, 109] on div "Archive chat" at bounding box center [1042, 105] width 92 height 20
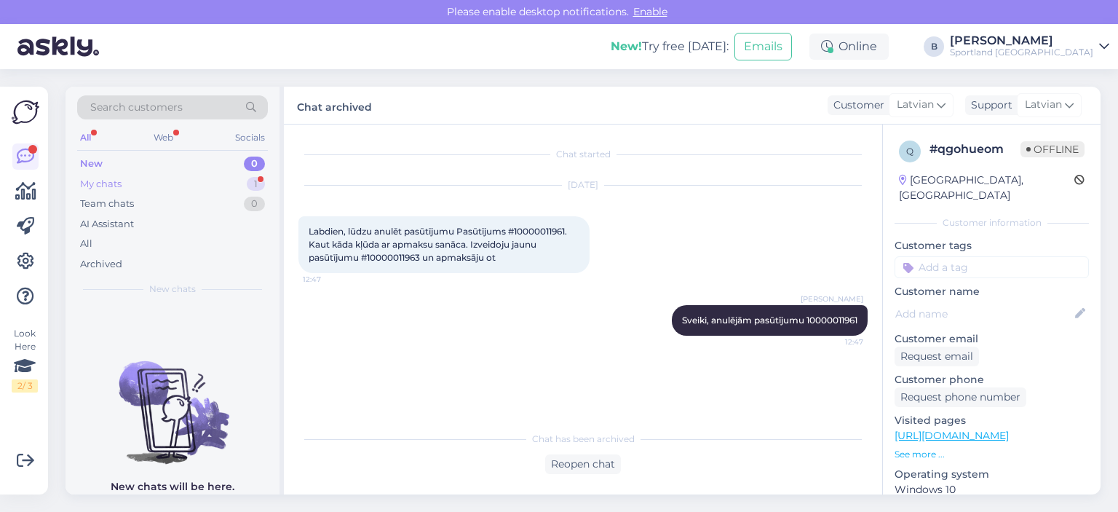
click at [133, 178] on div "My chats 1" at bounding box center [172, 184] width 191 height 20
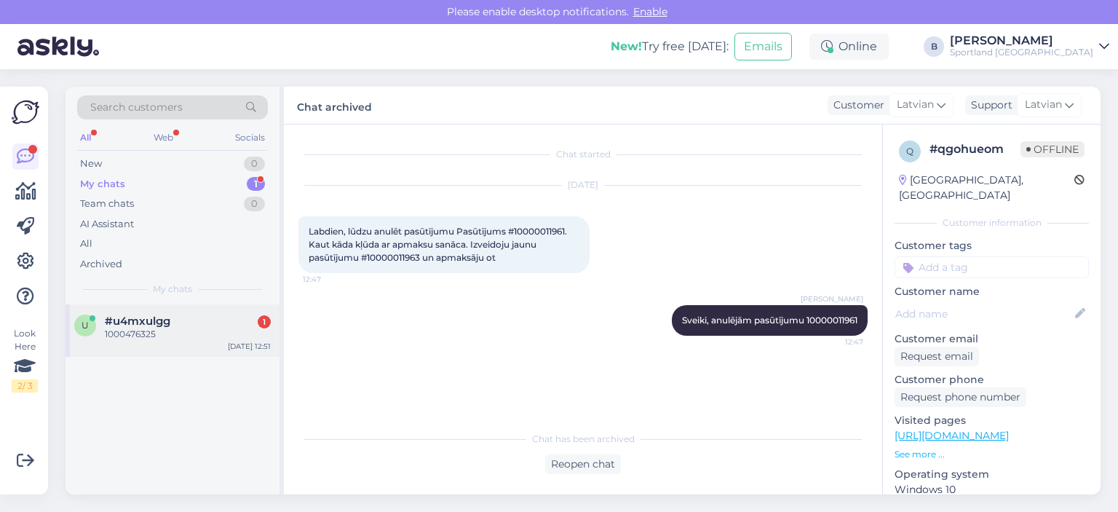
click at [166, 326] on span "#u4mxulgg" at bounding box center [138, 321] width 66 height 13
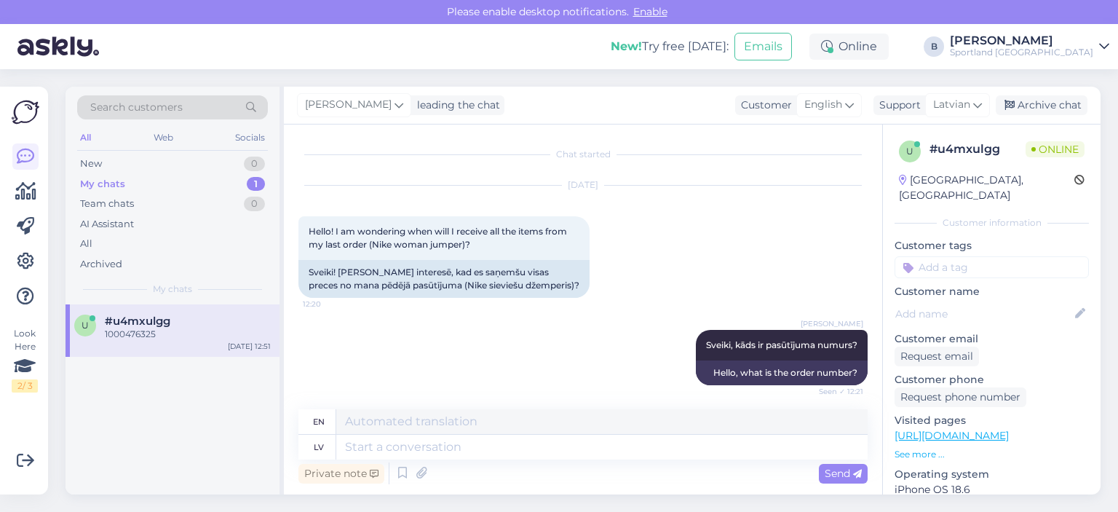
scroll to position [92, 0]
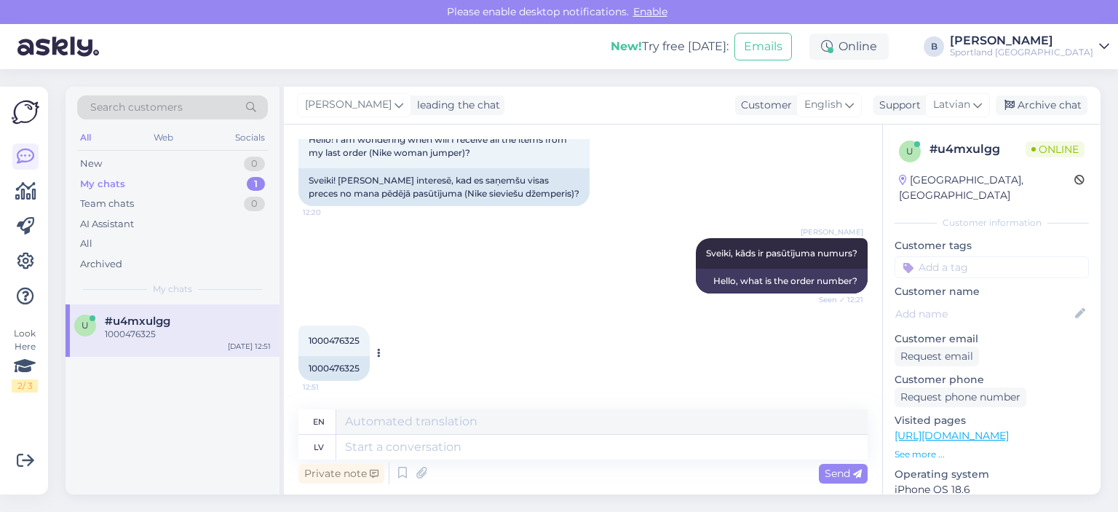
click at [326, 366] on div "1000476325" at bounding box center [334, 368] width 71 height 25
copy div "1000476325"
click at [403, 446] on textarea at bounding box center [602, 447] width 532 height 25
type textarea "Vadoties pē"
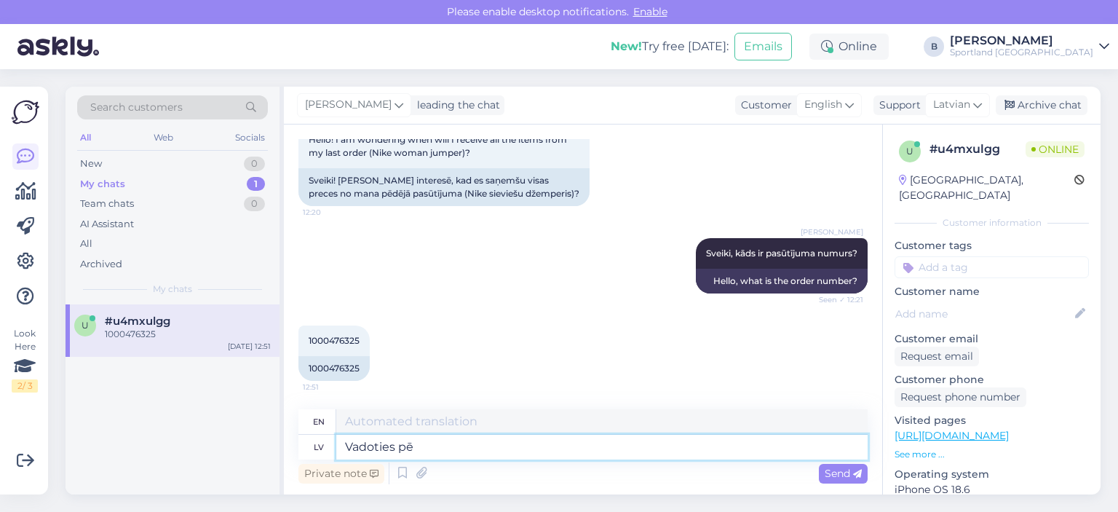
type textarea "Guided by"
type textarea "Vadoties pēc sistēmā no"
type textarea "Guided by the system"
type textarea "Vadoties pēc sistēmā norādītās i"
type textarea "Based on what is specified in the system"
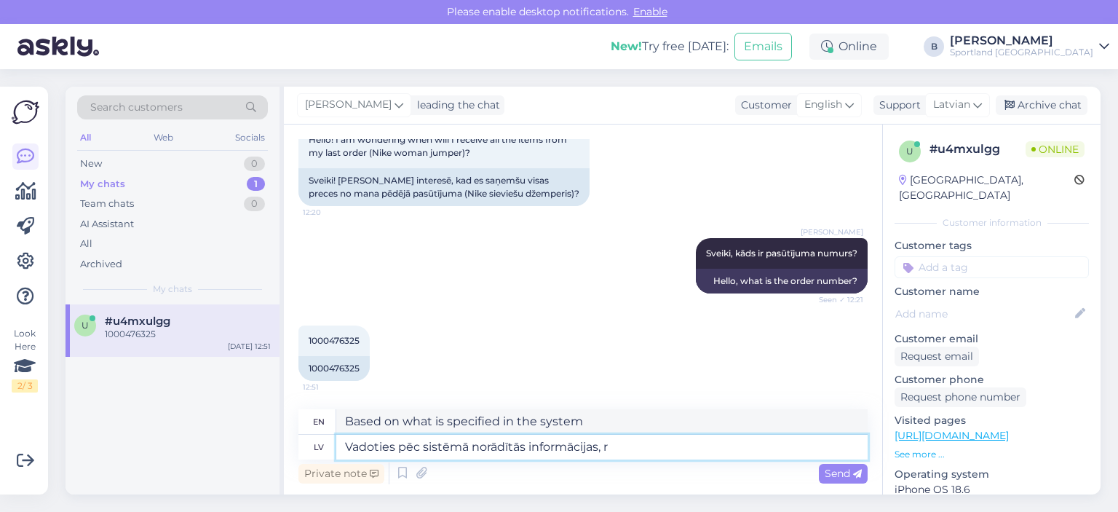
type textarea "Vadoties pēc sistēmā norādītās informācijas, re"
type textarea "Based on the information provided in the system,"
type textarea "Vadoties pēc sistēmā norādītās informācijas, redzam, k"
type textarea "Based on the information provided by the system, we see that"
type textarea "Vadoties pēc sistēmā norādītās informācijas, redzam, ka pa"
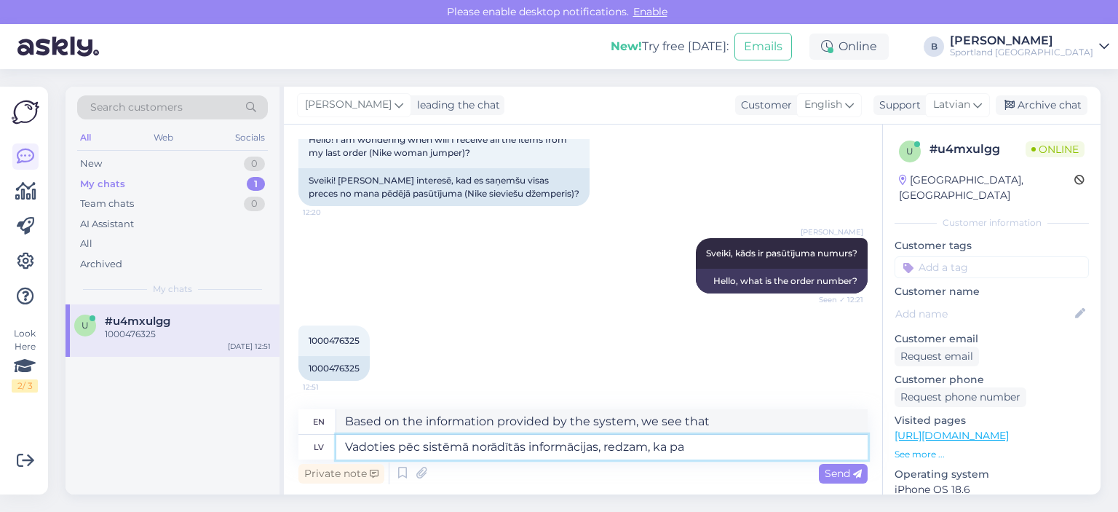
type textarea "Based on the information provided in the system, we see that"
type textarea "Vadoties pēc sistēmā norādītās informācijas, redzam, ka par preci"
type textarea "Based on the information provided in the system, we see that the product"
paste textarea "NIKE SPORTSWEAR PHOENIX FLEECE"
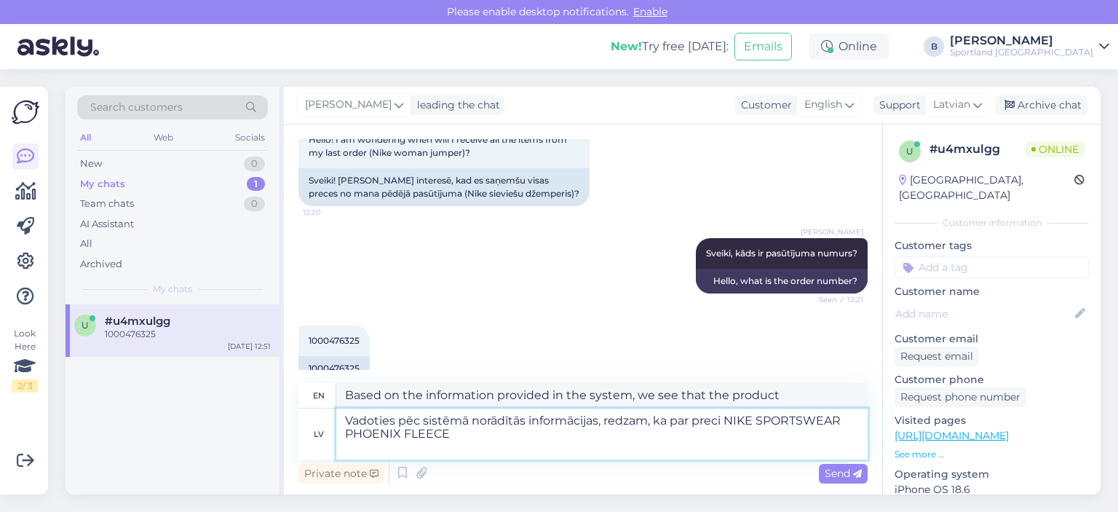
type textarea "Vadoties pēc sistēmā norādītās informācijas, redzam, ka par preci NIKE SPORTSWE…"
type textarea "Based on the information provided in the system, we see that the product NIKE S…"
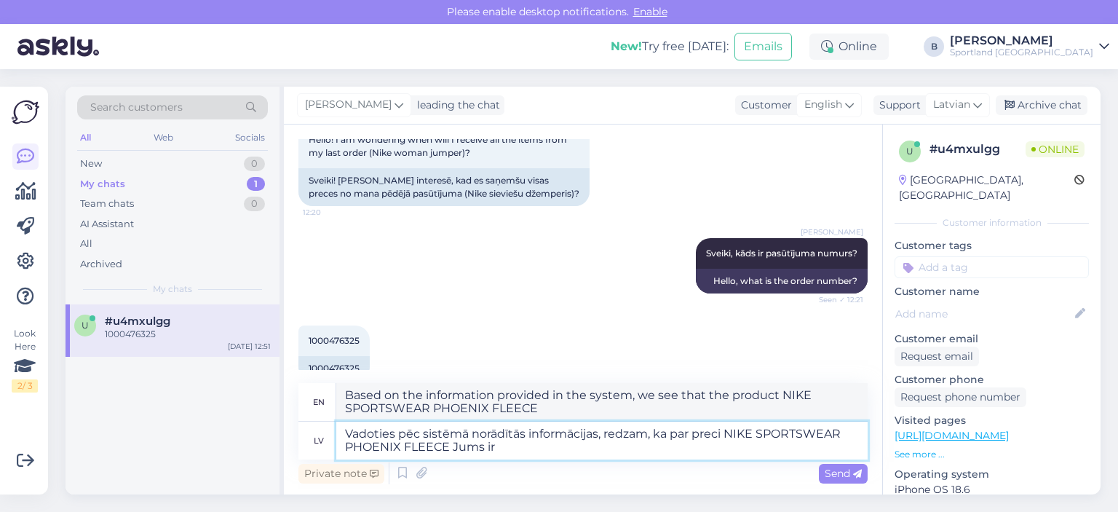
type textarea "Vadoties pēc sistēmā norādītās informācijas, redzam, ka par preci NIKE SPORTSWE…"
type textarea "Based on the information provided in the system, we see that the product NIKE S…"
type textarea "Vadoties pēc sistēmā norādītās informācijas, redzam, ka par preci NIKE SPORTSWE…"
type textarea "Based on the information provided in the system, we see that you have the follo…"
type textarea "Vadoties pēc sistēmā norādītās informācijas, redzam, ka par preci NIKE SPORTSWE…"
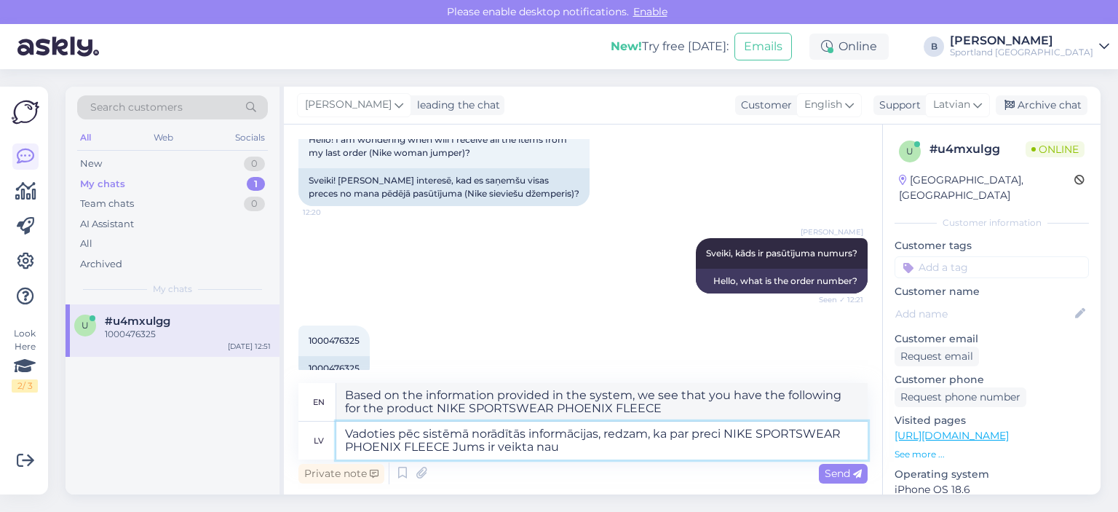
type textarea "Based on the information provided in the system, we see that you have been give…"
type textarea "Vadoties pēc sistēmā norādītās informācijas, redzam, ka par preci NIKE SPORTSWE…"
type textarea "Based on the information provided in the system, we see that you have been paid…"
type textarea "Vadoties pēc sistēmā norādītās informācijas, redzam, ka par preci NIKE SPORTSWE…"
type textarea "Based on the information provided in the system, we see that you have been refu…"
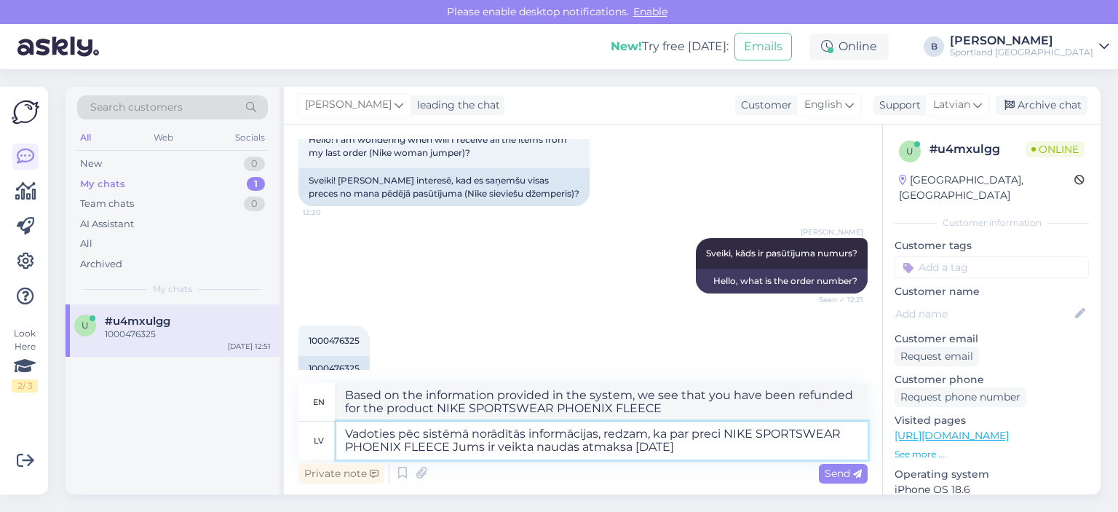
type textarea "Vadoties pēc sistēmā norādītās informācijas, redzam, ka par preci NIKE SPORTSWE…"
type textarea "Based on the information provided in the system, we see that you have been refu…"
type textarea "Vadoties pēc sistēmā norādītās informācijas, redzam, ka par preci NIKE SPORTSWE…"
type textarea "Based on the information provided in the system, we see that you were refunded …"
type textarea "Vadoties pēc sistēmā norādītās informācijas, redzam, ka par preci NIKE SPORTSWE…"
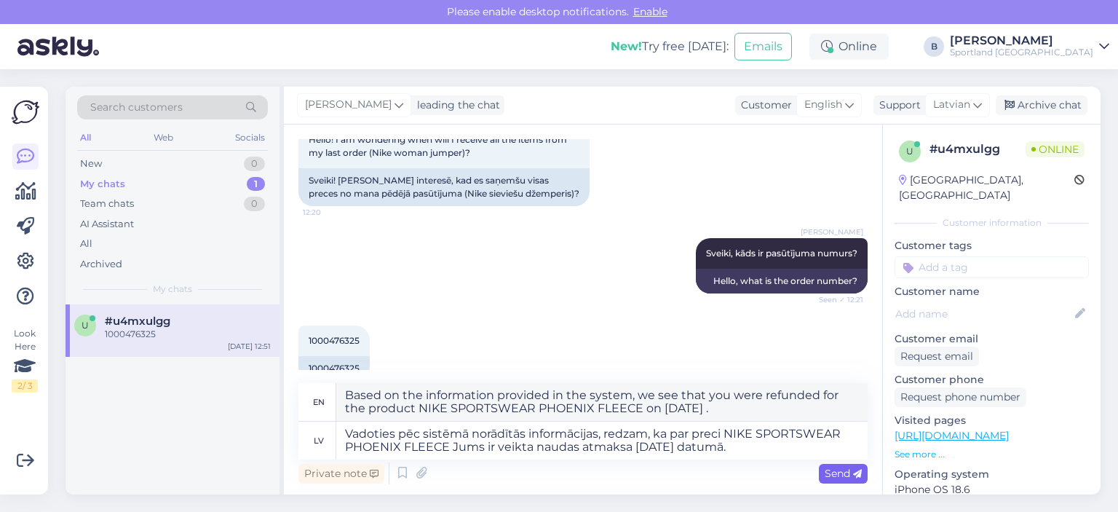
click at [850, 470] on span "Send" at bounding box center [843, 473] width 37 height 13
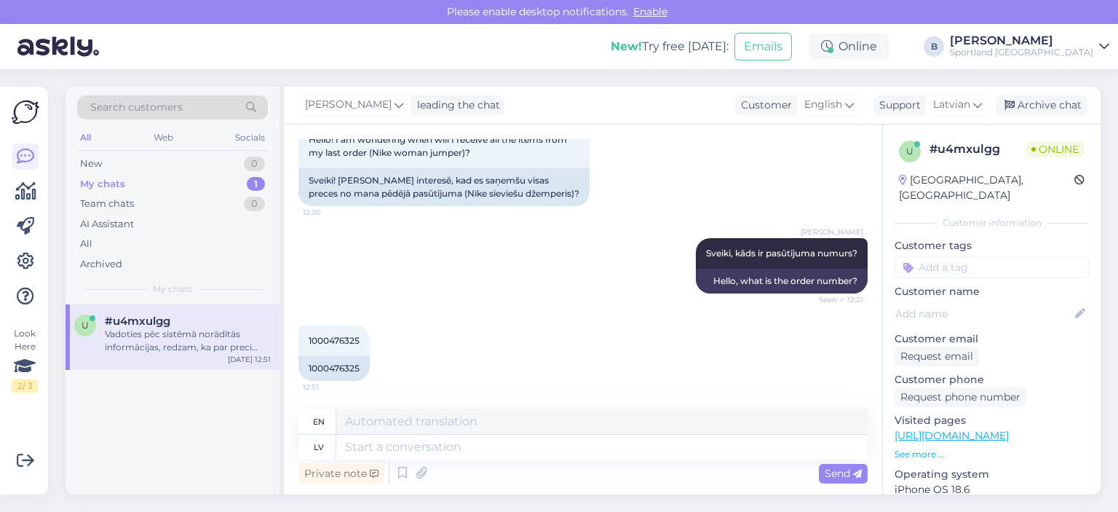
scroll to position [232, 0]
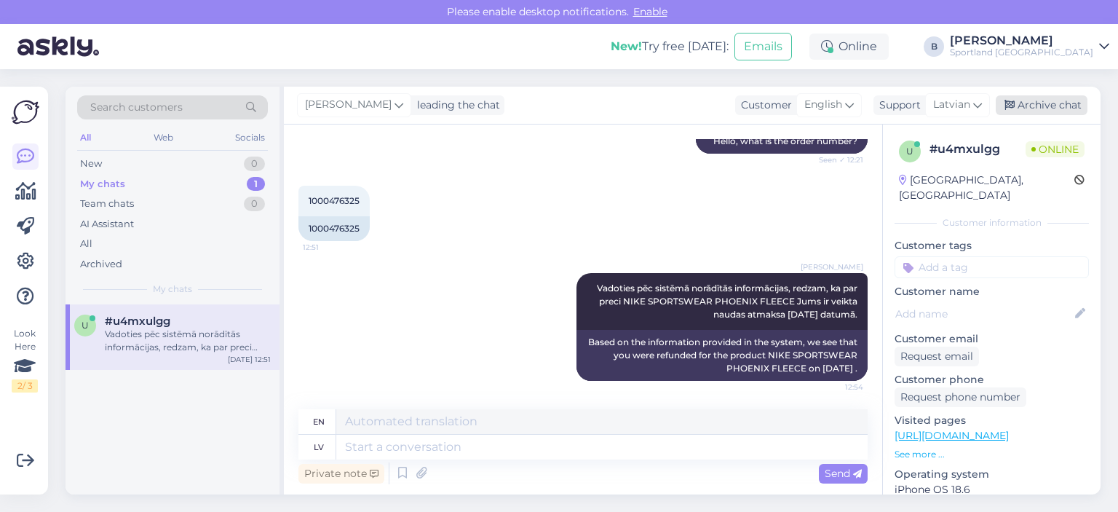
click at [1024, 95] on div "Archive chat" at bounding box center [1042, 105] width 92 height 20
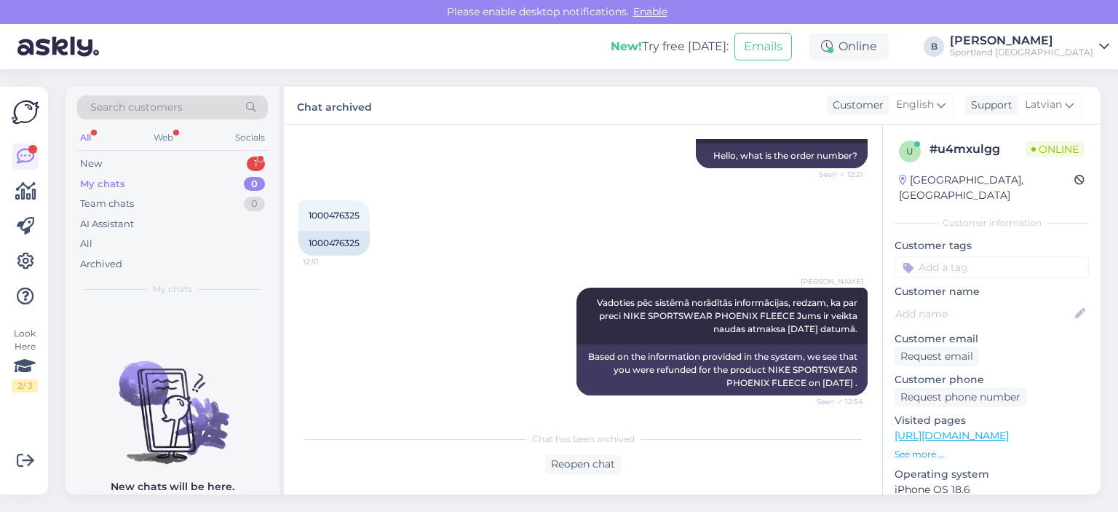
scroll to position [280, 0]
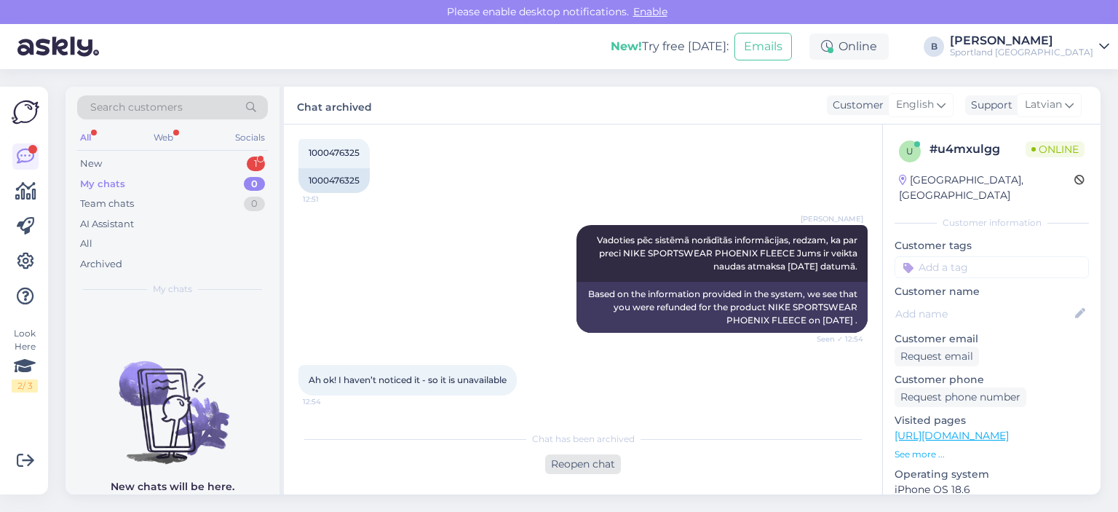
click at [594, 463] on div "Reopen chat" at bounding box center [583, 464] width 76 height 20
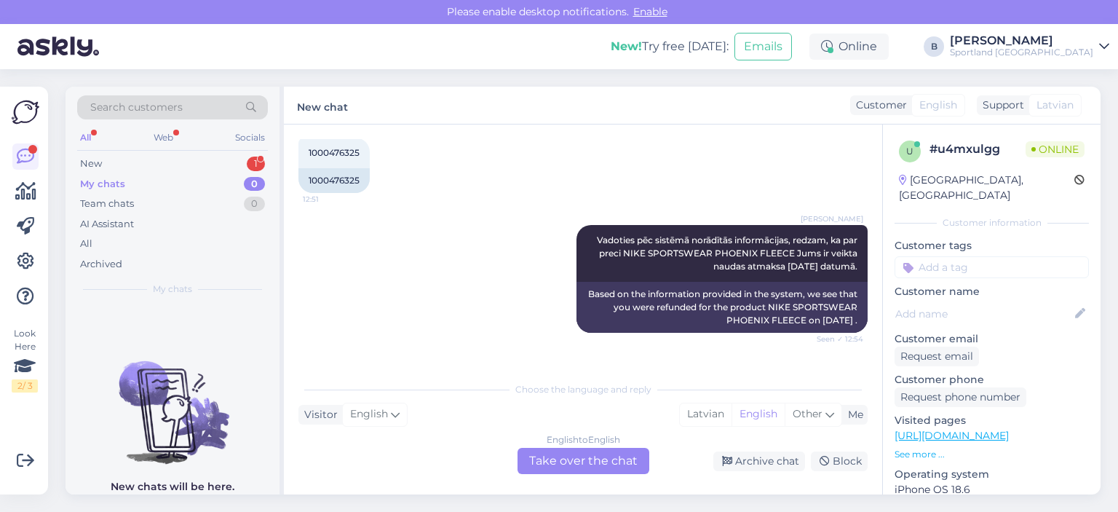
click at [603, 457] on div "English to English Take over the chat" at bounding box center [584, 461] width 132 height 26
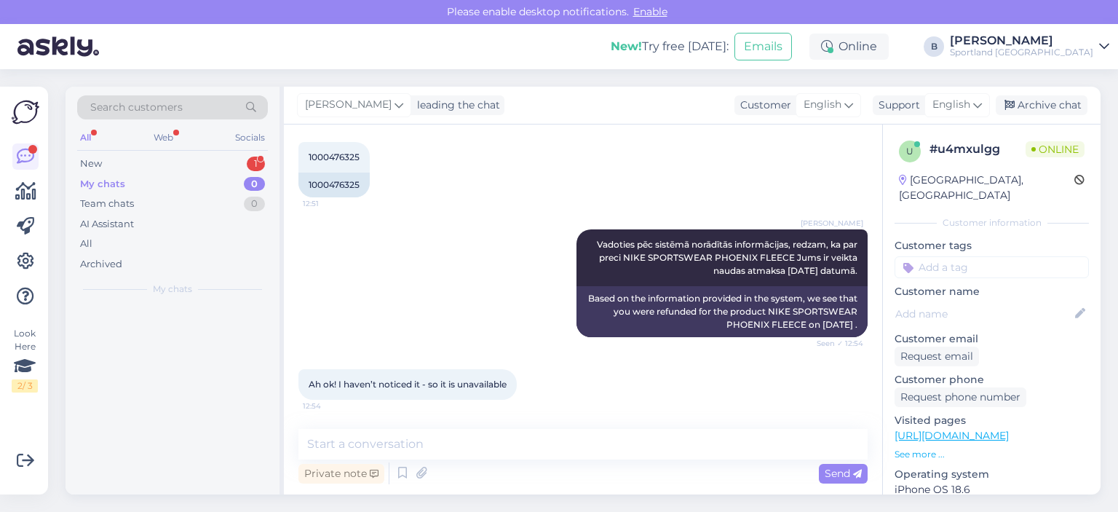
scroll to position [275, 0]
click at [958, 100] on span "English" at bounding box center [952, 105] width 38 height 16
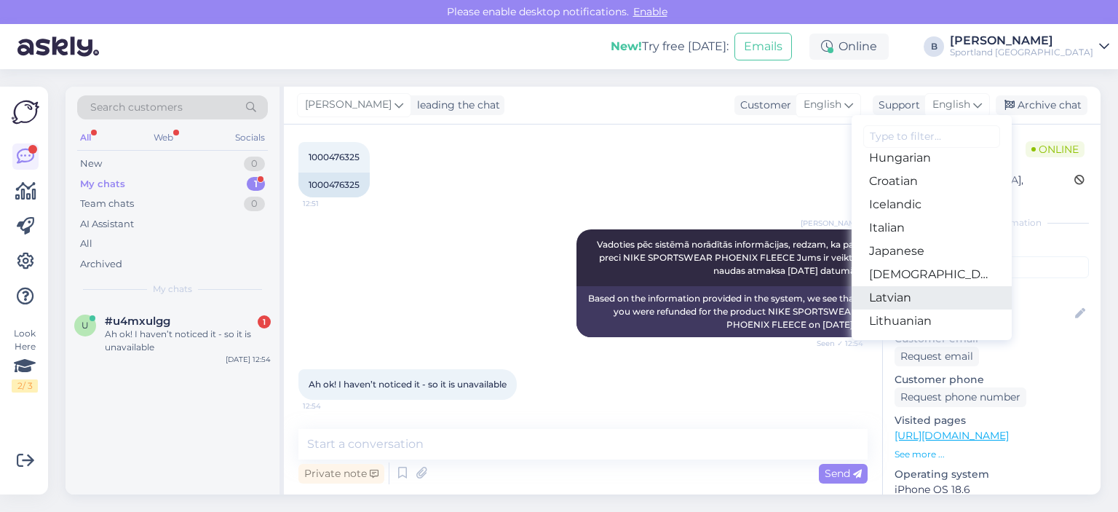
click at [908, 288] on link "Latvian" at bounding box center [932, 297] width 160 height 23
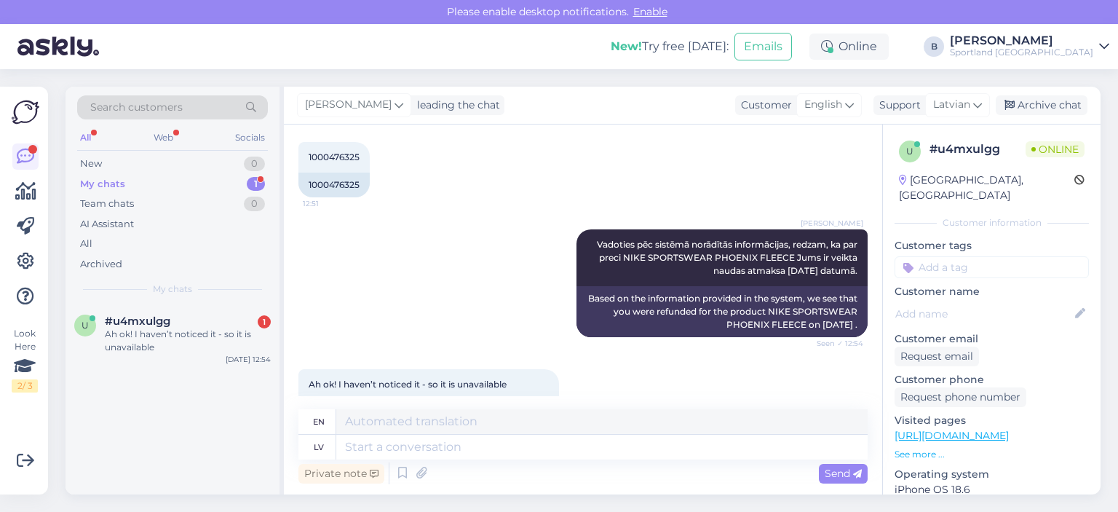
scroll to position [280, 0]
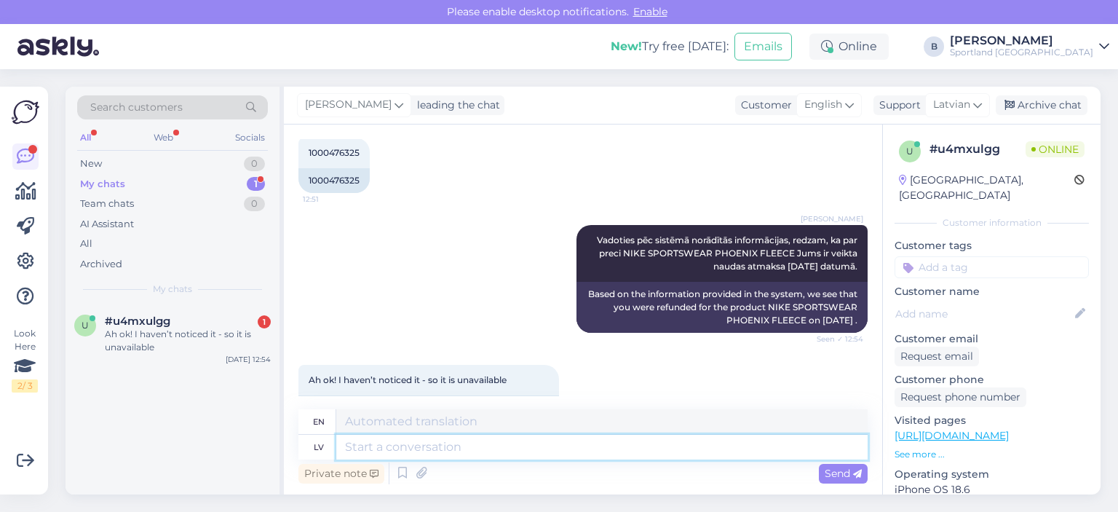
click at [533, 442] on textarea at bounding box center [602, 447] width 532 height 25
type textarea "J"
type textarea "Jā, d"
type textarea "Yes,"
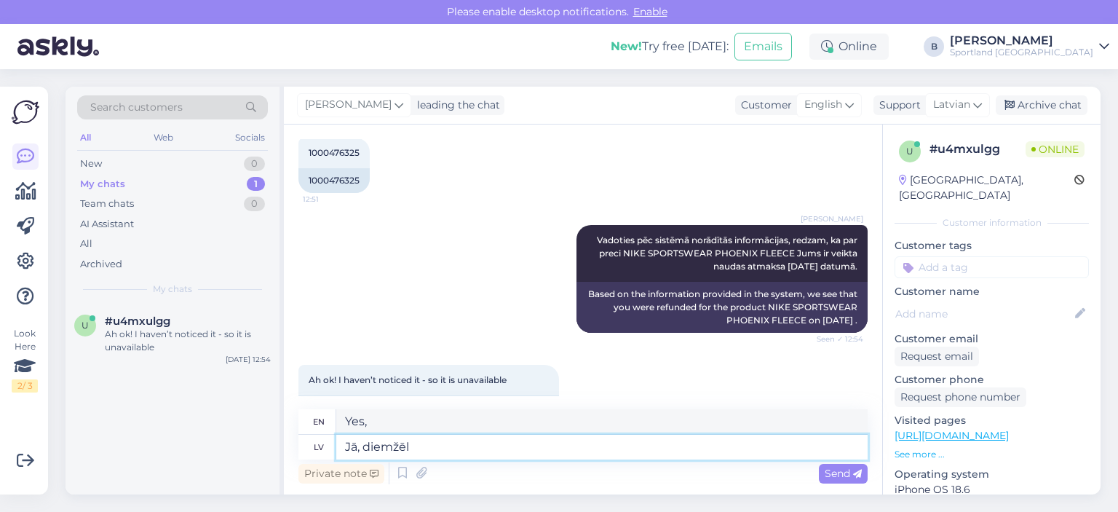
type textarea "Jā, diemžēl."
type textarea "Yes, unfortunately."
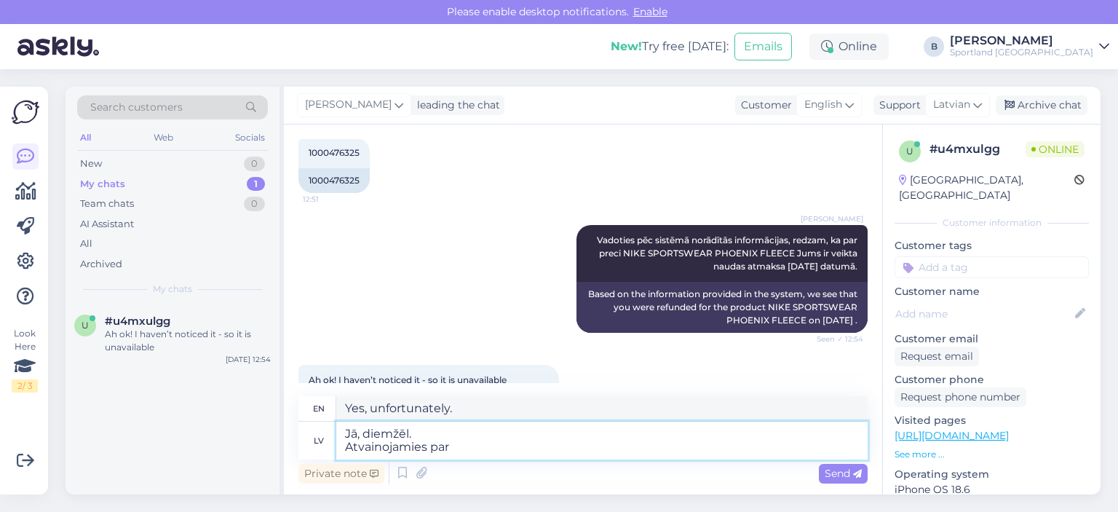
type textarea "Jā, diemžēl. Atvainojamies par"
type textarea "Yes, unfortunately. Sorry."
type textarea "Jā, diemžēl. Atvainojamies par sag"
type textarea "Yes, unfortunately. We apologize for"
type textarea "Jā, diemžēl. Atvainojamies par sagādātajām ne"
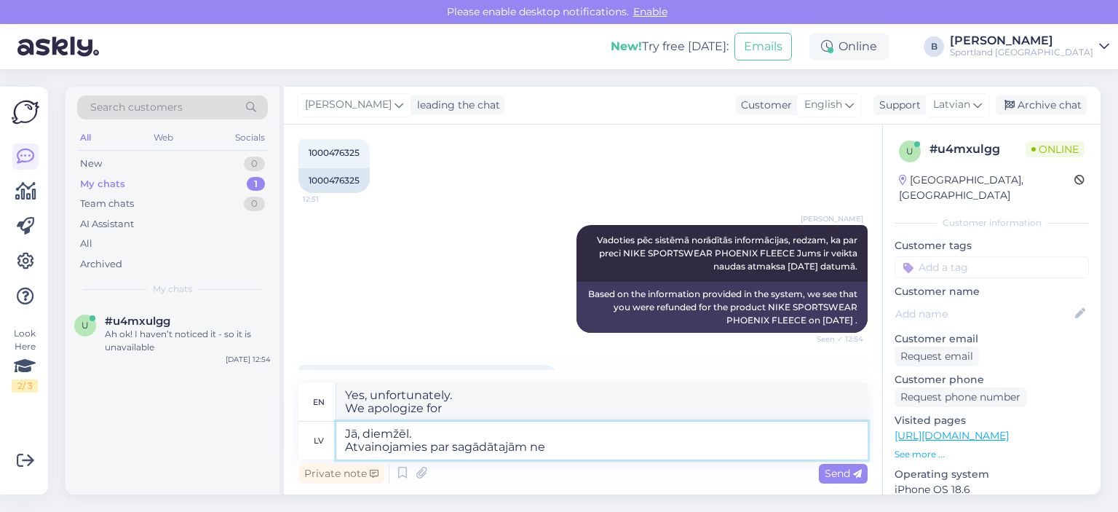
type textarea "Yes, unfortunately. We apologize for the inconvenience caused."
type textarea "Jā, diemžēl. Atvainojamies par sagādātajām neērtībām!"
type textarea "Yes, unfortunately. We apologize for the inconvenience!"
type textarea "Jā, diemžēl. Atvainojamies par sagādātajām neērtībām!"
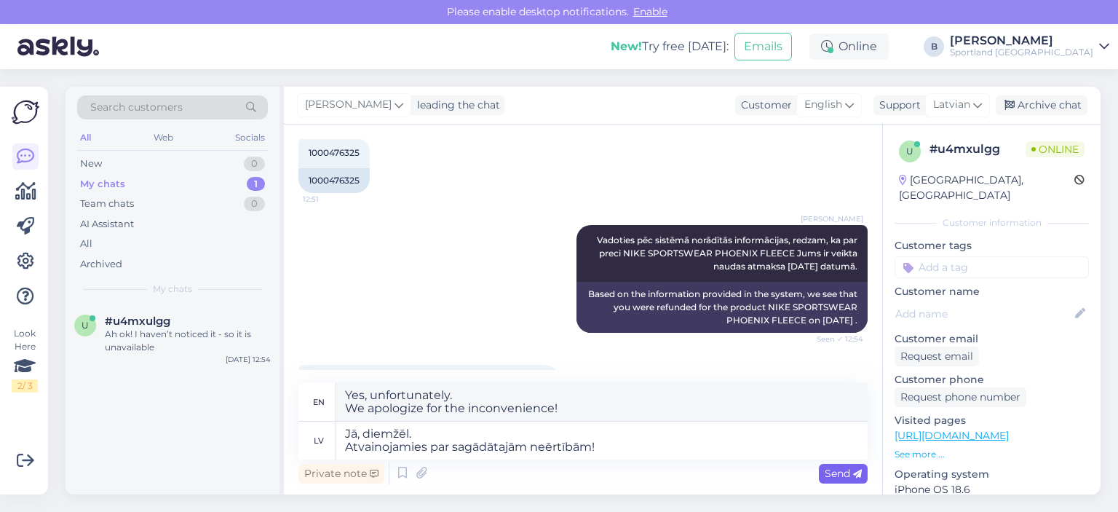
click at [832, 477] on span "Send" at bounding box center [843, 473] width 37 height 13
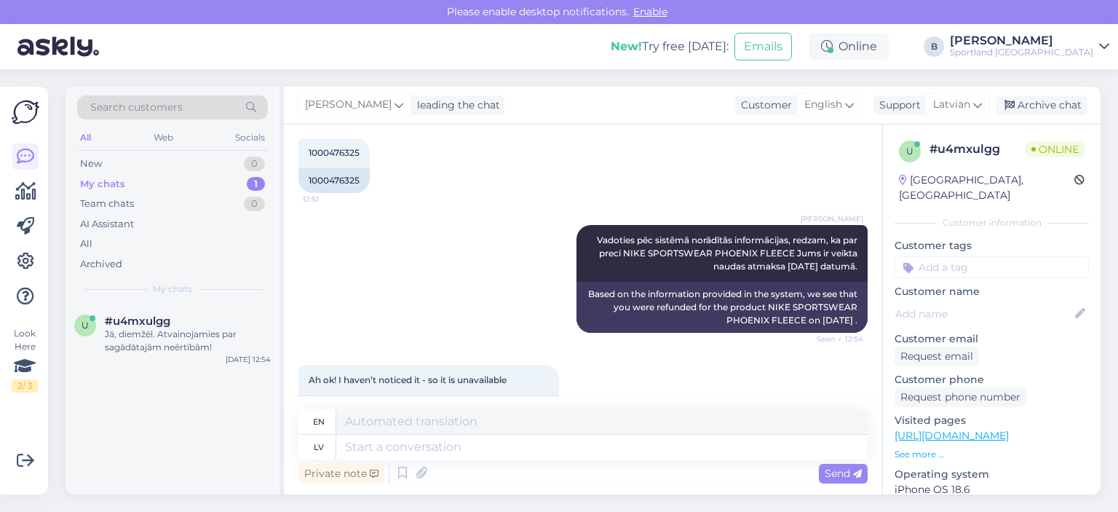
scroll to position [433, 0]
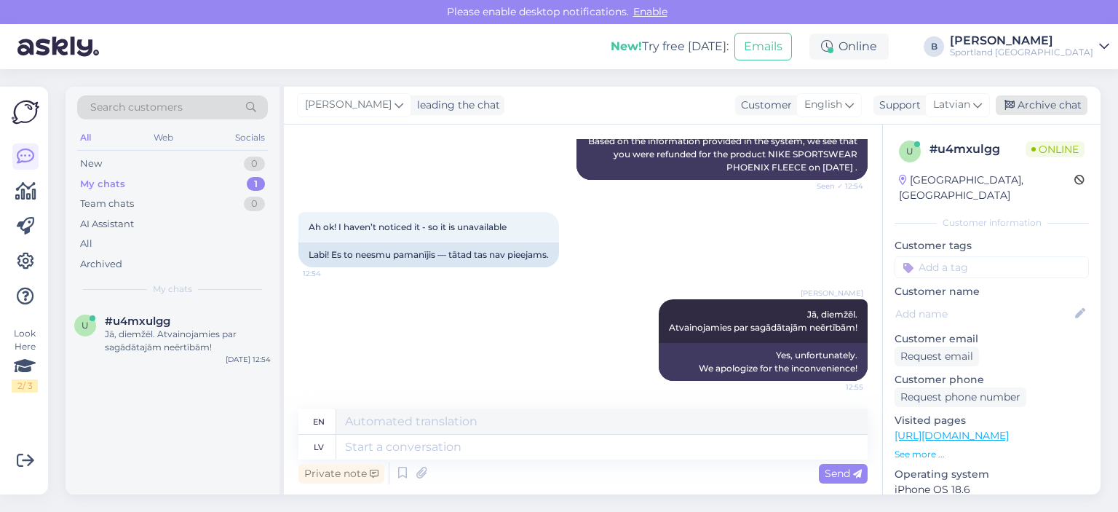
click at [1040, 98] on div "Archive chat" at bounding box center [1042, 105] width 92 height 20
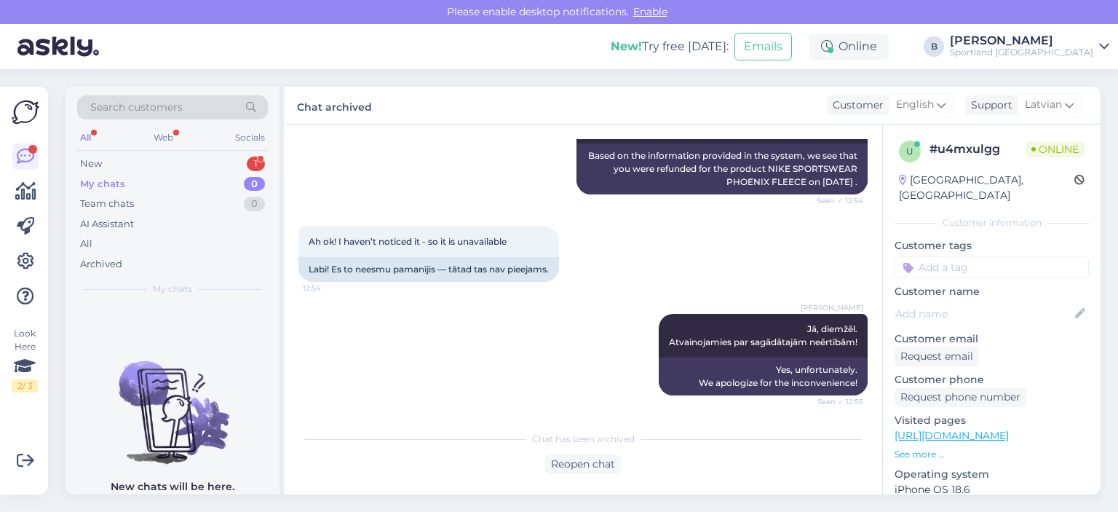
scroll to position [481, 0]
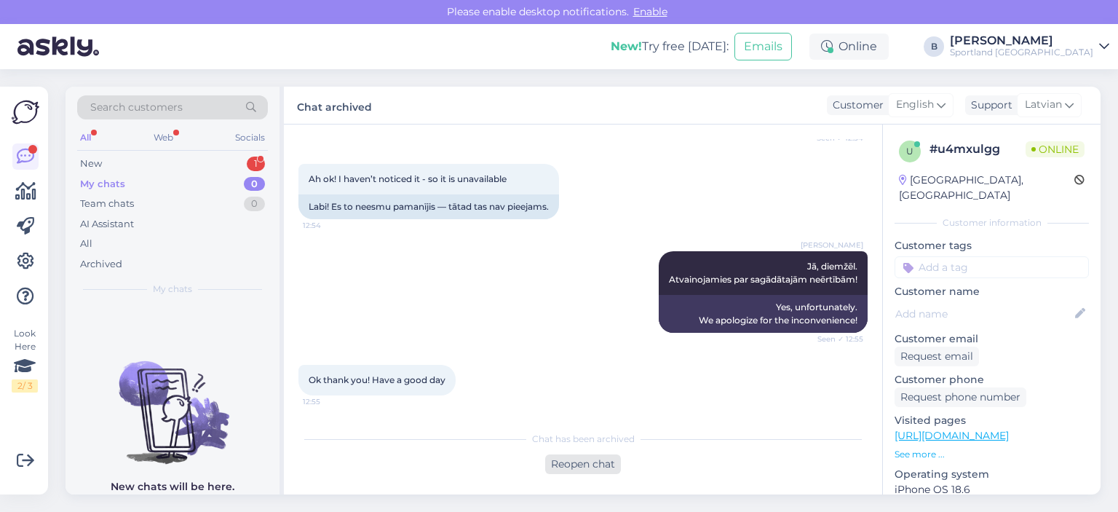
click at [580, 465] on div "Reopen chat" at bounding box center [583, 464] width 76 height 20
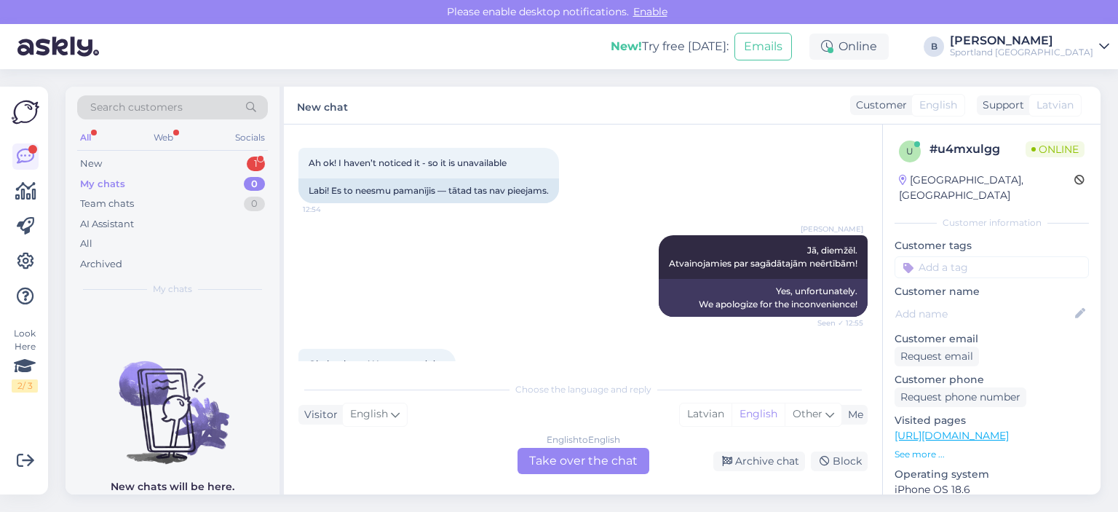
click at [568, 456] on div "English to English Take over the chat" at bounding box center [584, 461] width 132 height 26
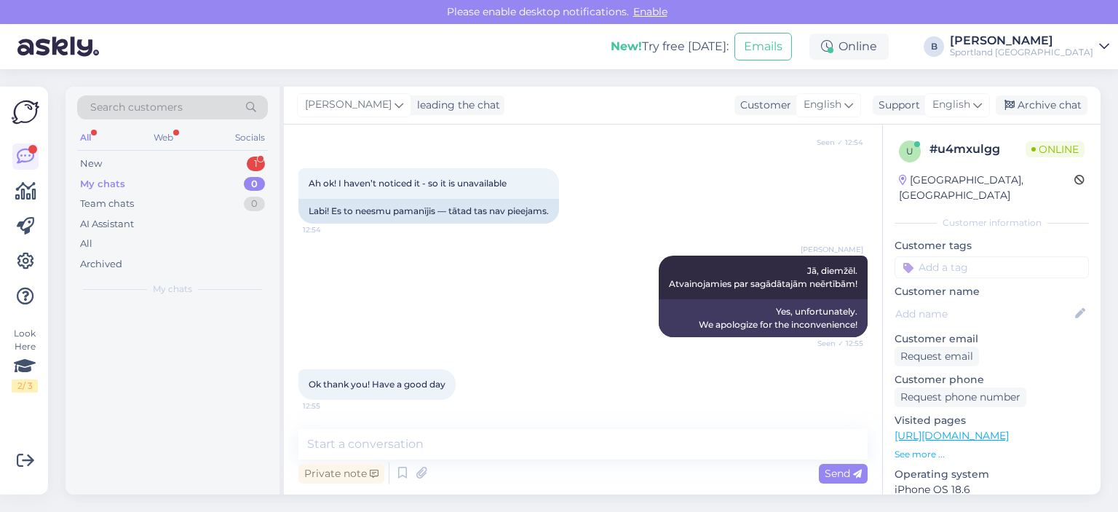
scroll to position [476, 0]
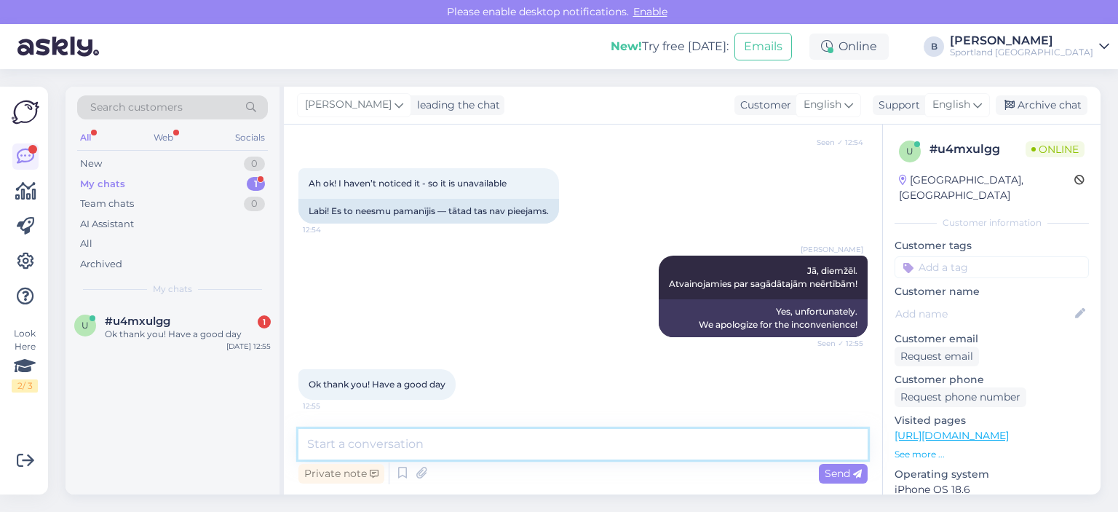
click at [571, 454] on textarea at bounding box center [583, 444] width 569 height 31
click at [947, 100] on span "English" at bounding box center [952, 105] width 38 height 16
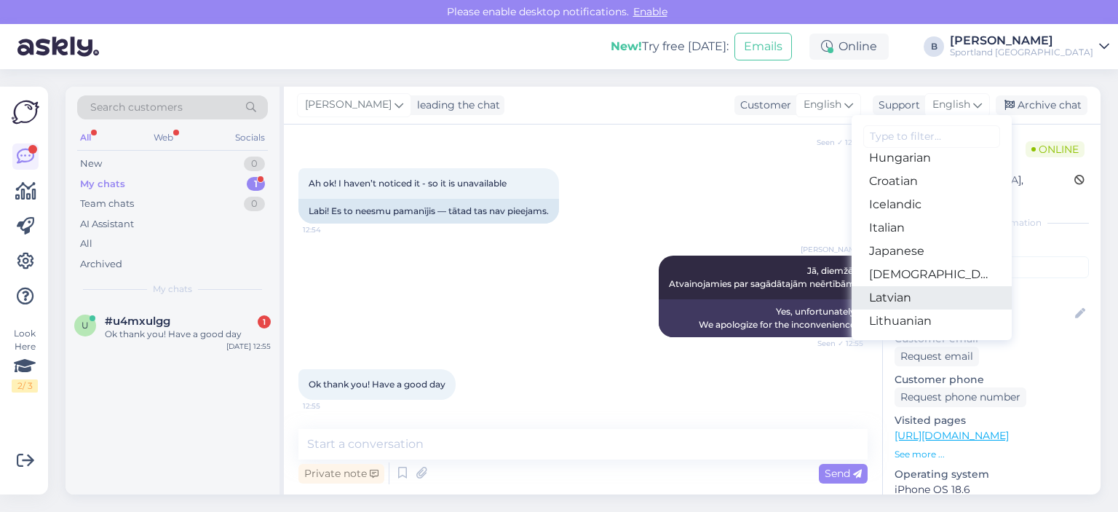
click at [911, 293] on link "Latvian" at bounding box center [932, 297] width 160 height 23
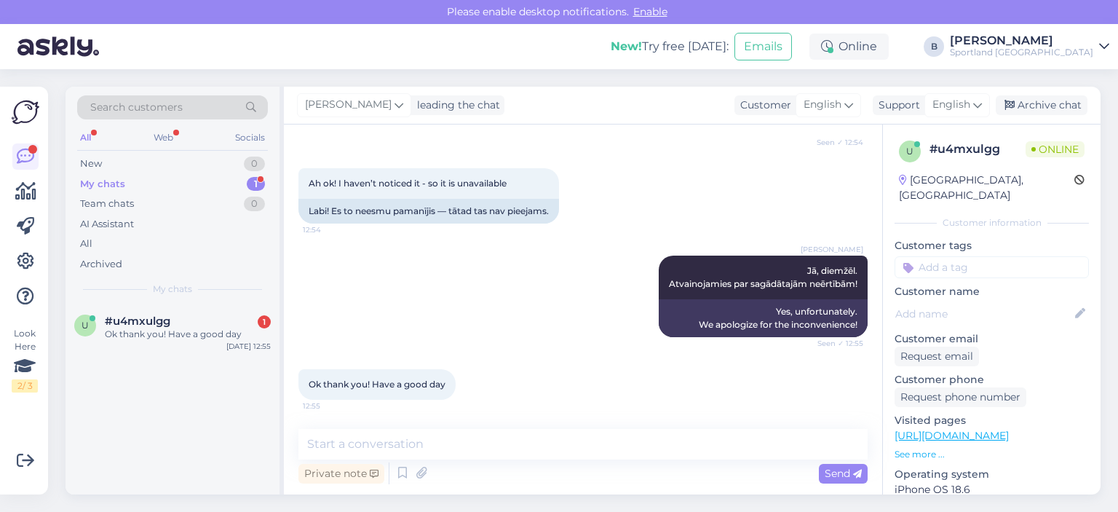
scroll to position [497, 0]
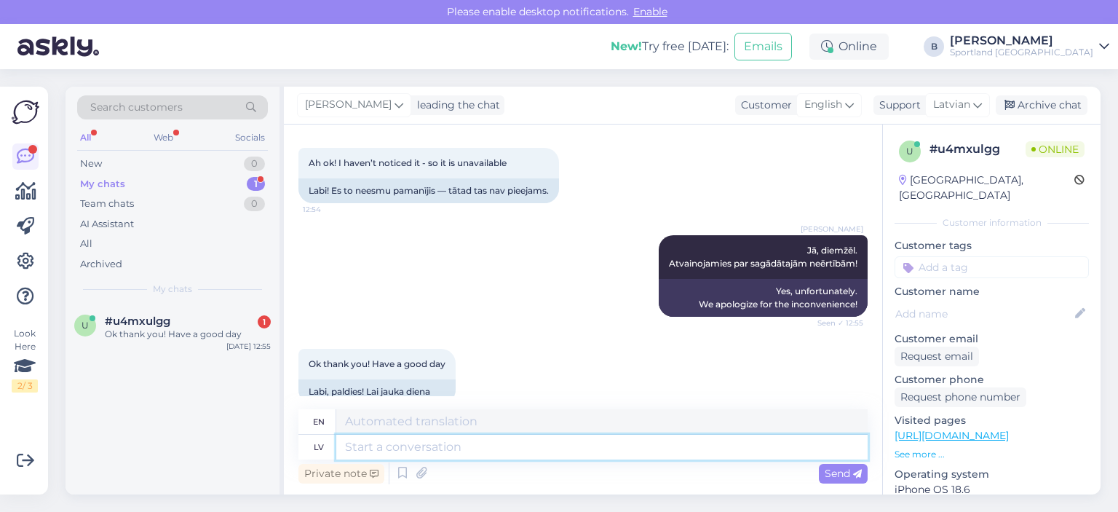
click at [591, 446] on textarea at bounding box center [602, 447] width 532 height 25
type textarea "Jums ar"
type textarea "For you"
type textarea "Jums arī a"
type textarea "You too"
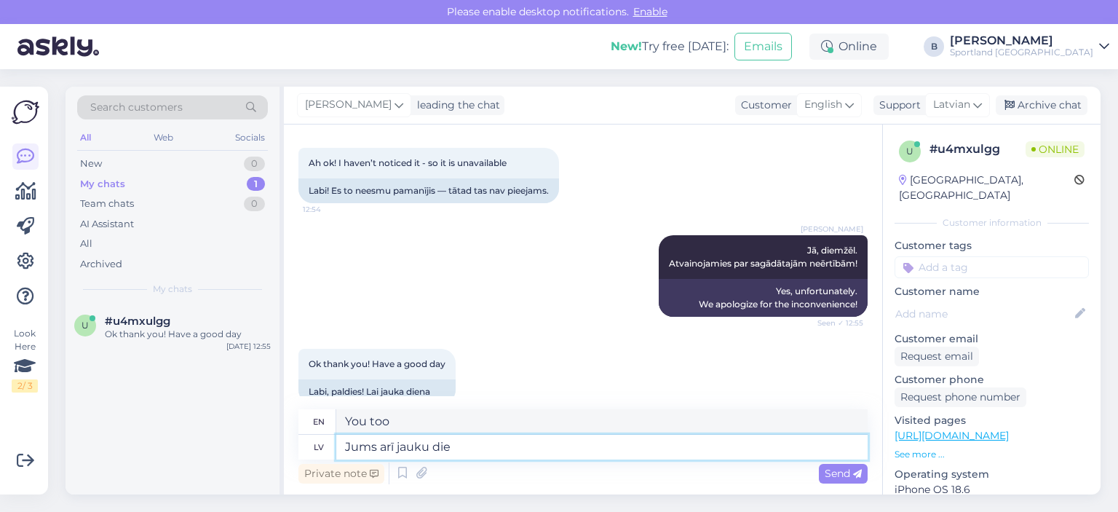
type textarea "Jums arī jauku dien"
type textarea "You too, nice."
type textarea "Jums arī jauku dienu! :)"
type textarea "Have a nice day too! :)"
type textarea "Jums arī jauku dienu! :)"
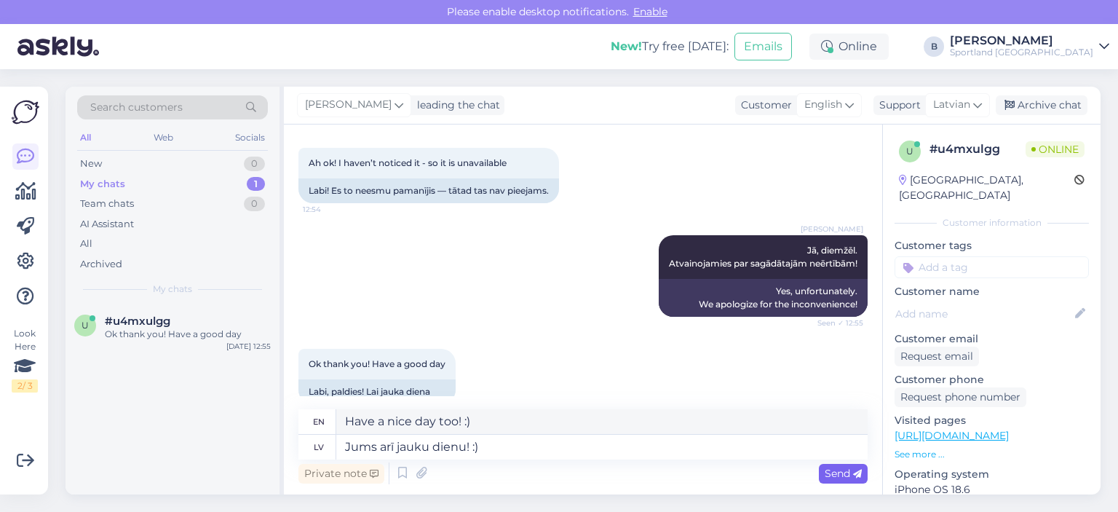
click at [859, 473] on icon at bounding box center [857, 474] width 9 height 9
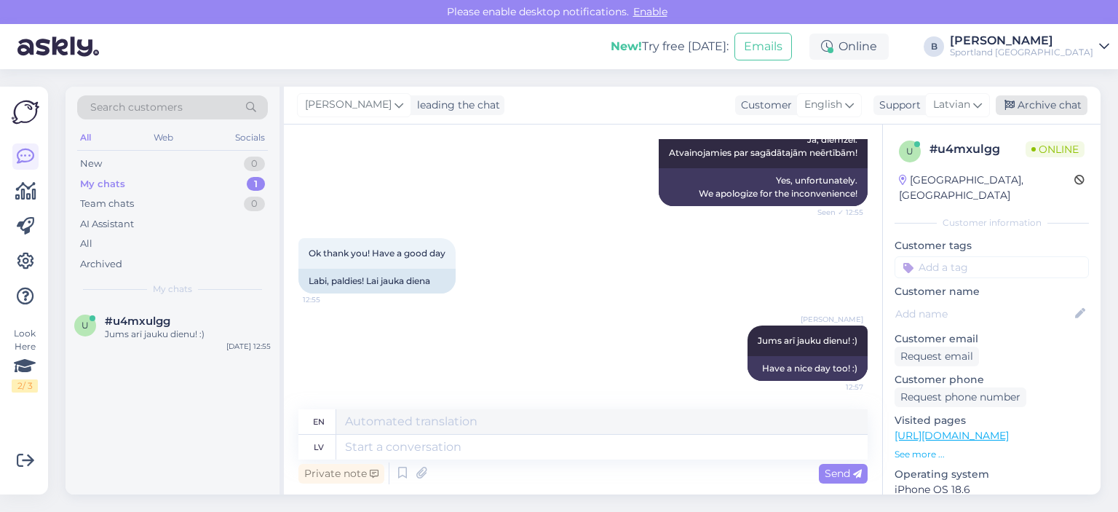
click at [1059, 113] on div "Archive chat" at bounding box center [1042, 105] width 92 height 20
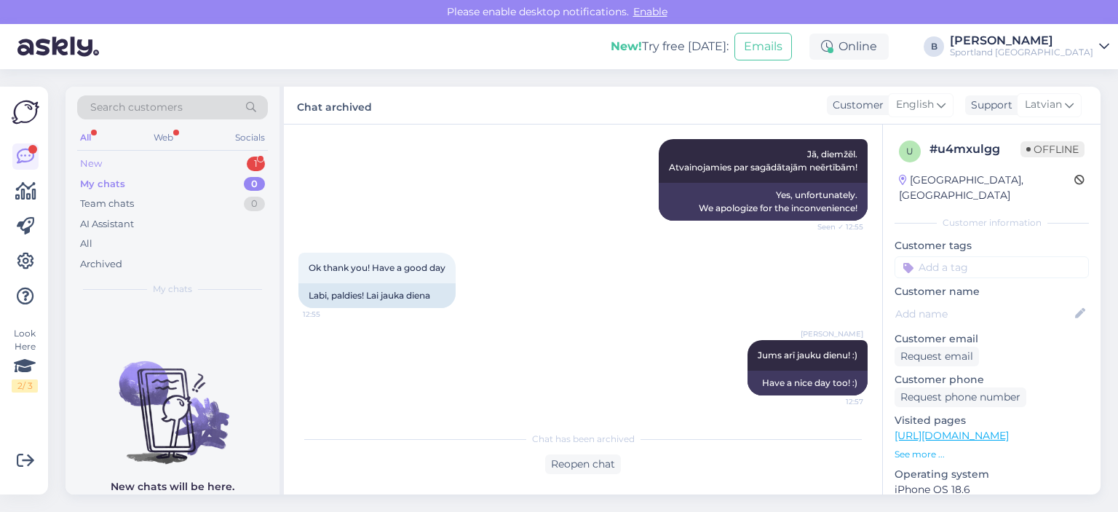
click at [135, 162] on div "New 1" at bounding box center [172, 164] width 191 height 20
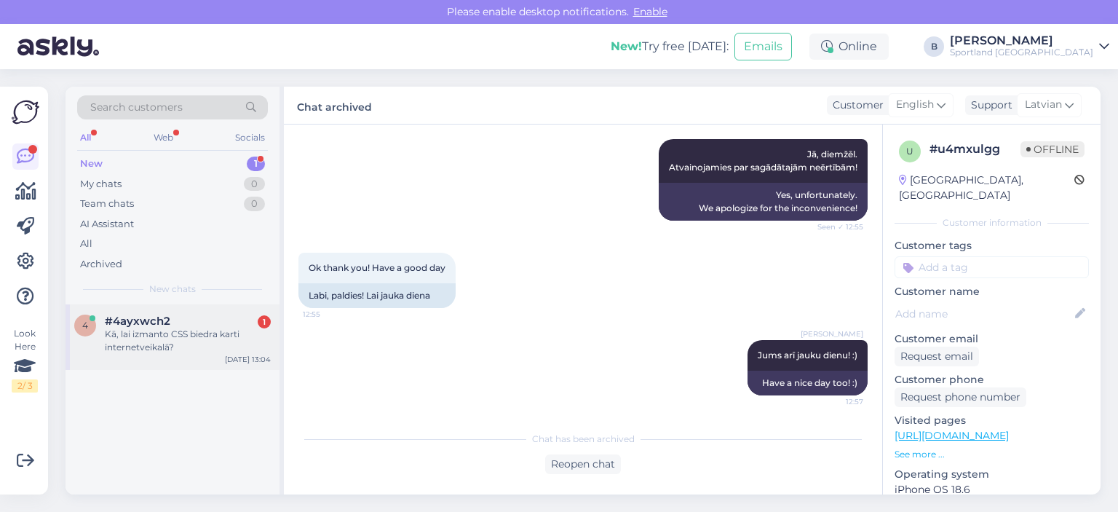
click at [166, 331] on div "Kā, lai izmanto CSS biedra karti internetveikalā?" at bounding box center [188, 341] width 166 height 26
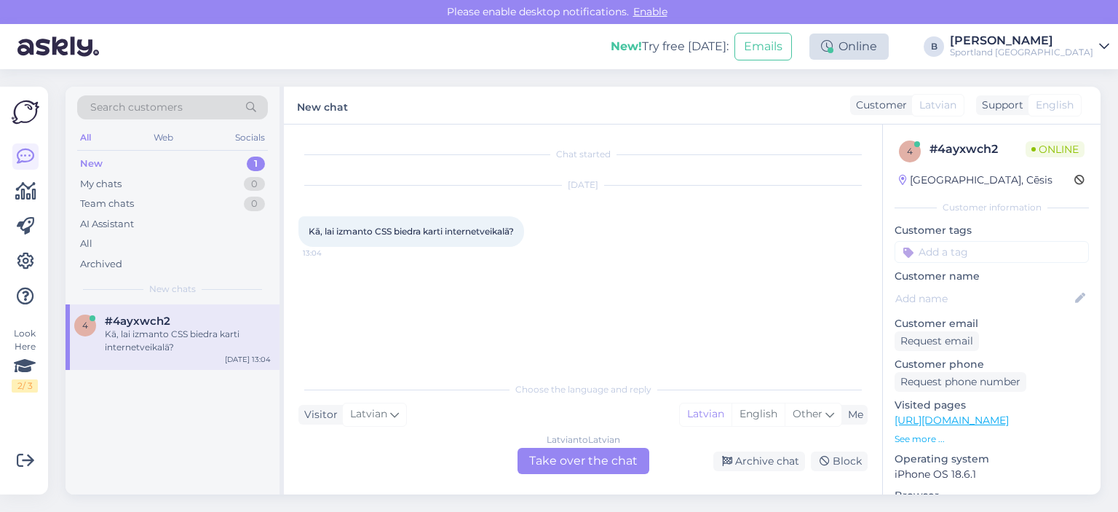
click at [889, 44] on div "Online" at bounding box center [849, 46] width 79 height 26
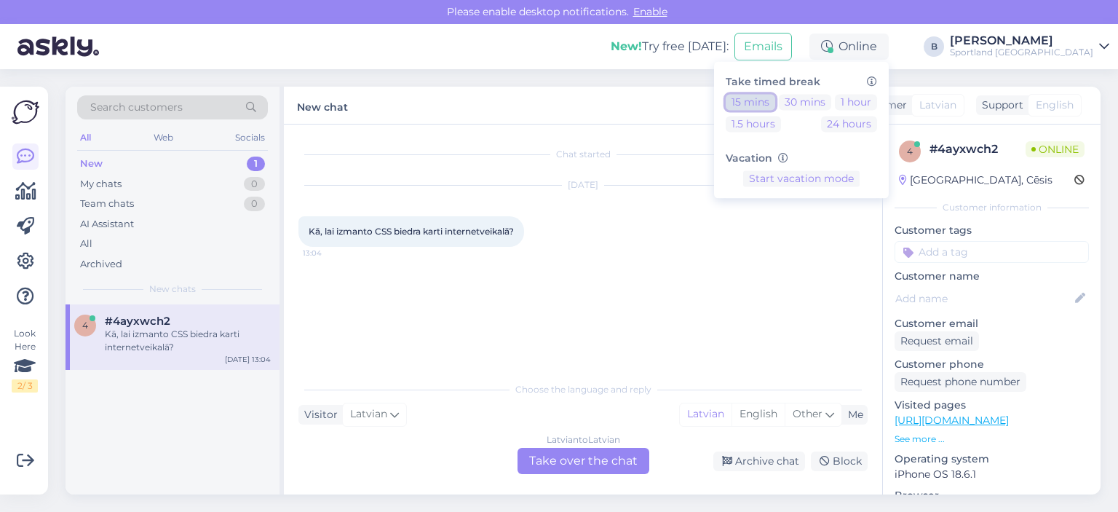
click at [776, 101] on button "15 mins" at bounding box center [751, 102] width 50 height 16
click at [603, 455] on div "Latvian to Latvian Take over the chat" at bounding box center [584, 461] width 132 height 26
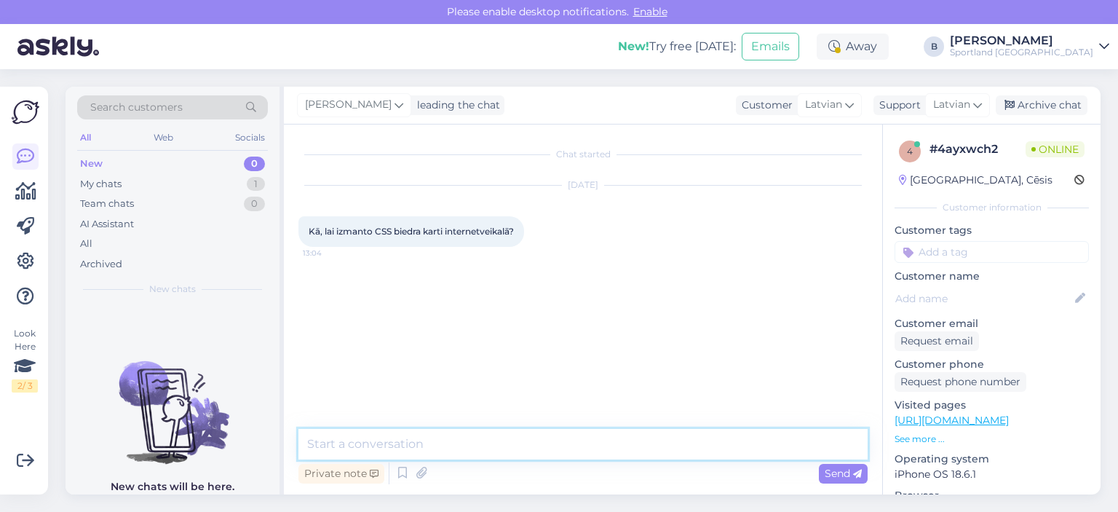
click at [600, 448] on textarea at bounding box center [583, 444] width 569 height 31
type textarea "Sveiki, biedru kartes būs iespējams izmantot klātienes veikalos."
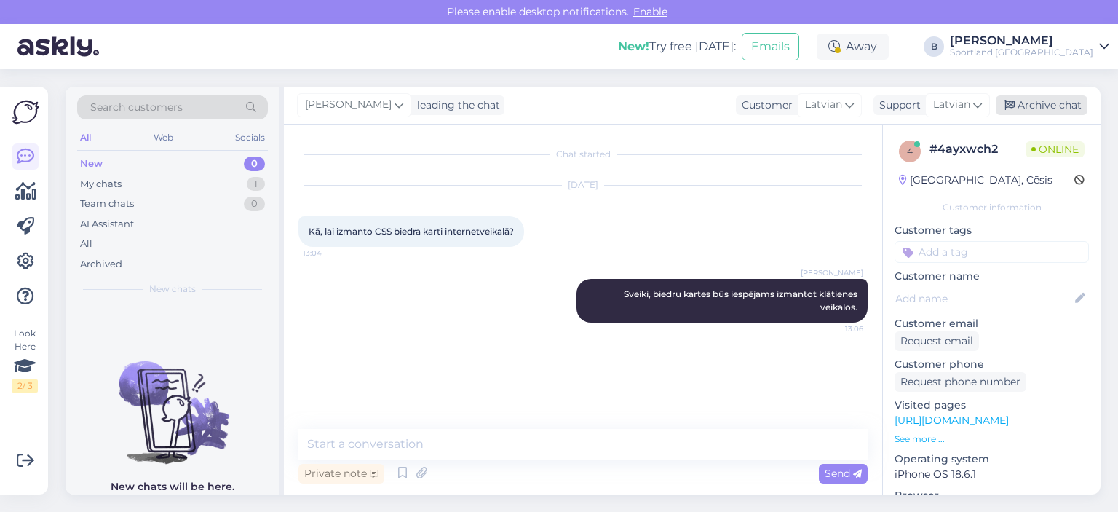
click at [1030, 101] on div "Archive chat" at bounding box center [1042, 105] width 92 height 20
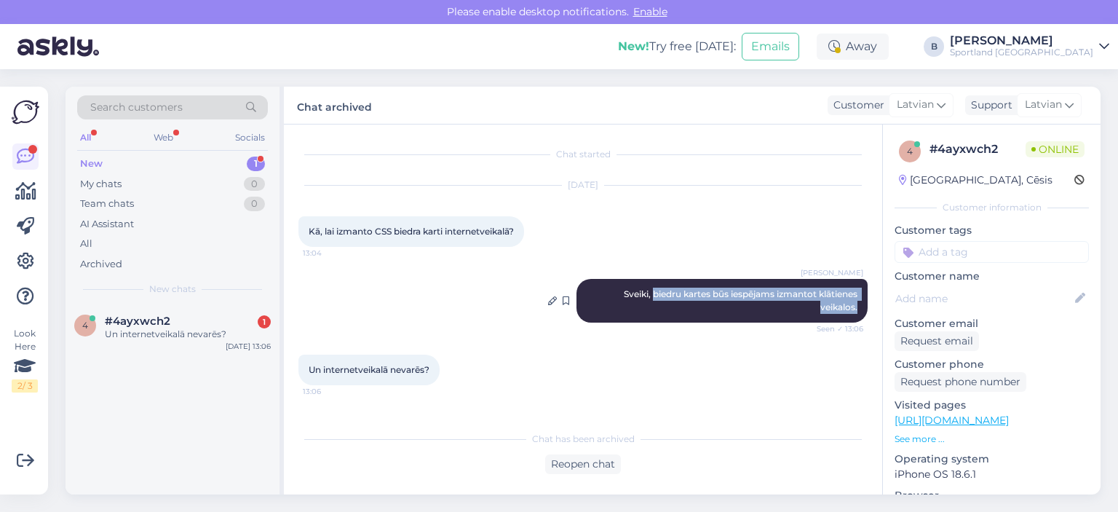
drag, startPoint x: 648, startPoint y: 294, endPoint x: 859, endPoint y: 310, distance: 211.8
click at [859, 310] on div "[PERSON_NAME], biedru kartes būs iespējams izmantot klātienes veikalos. Seen ✓ …" at bounding box center [722, 301] width 291 height 44
copy span "biedru kartes būs iespējams izmantot klātienes veikalos."
click at [572, 458] on div "Reopen chat" at bounding box center [583, 464] width 76 height 20
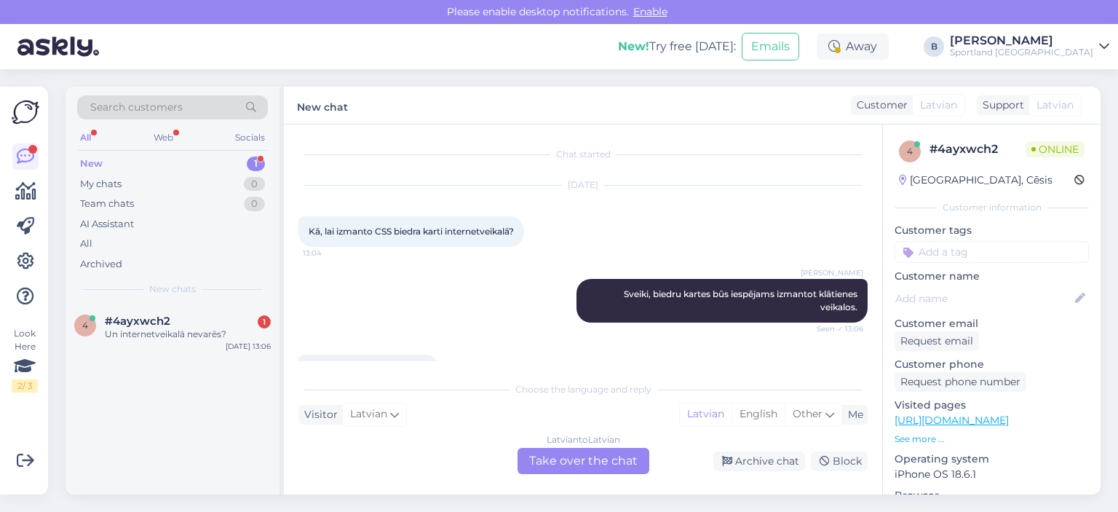
click at [550, 456] on div "Latvian to Latvian Take over the chat" at bounding box center [584, 461] width 132 height 26
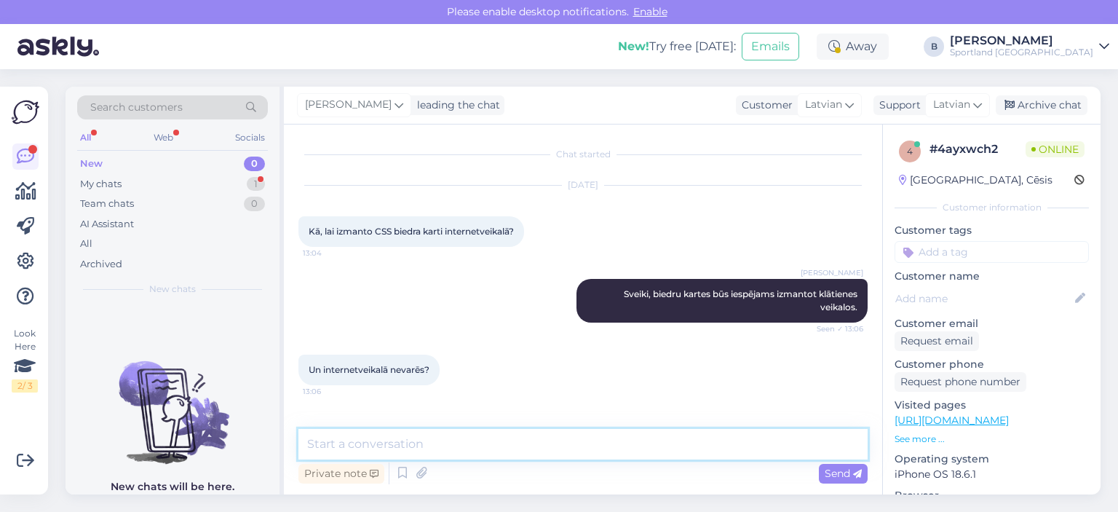
click at [538, 454] on textarea at bounding box center [583, 444] width 569 height 31
paste textarea "biedru kartes būs iespējams izmantot klātienes veikalos."
click at [316, 442] on textarea "biedru kartes būs iespējams izmantot klātienes veikalos." at bounding box center [583, 444] width 569 height 31
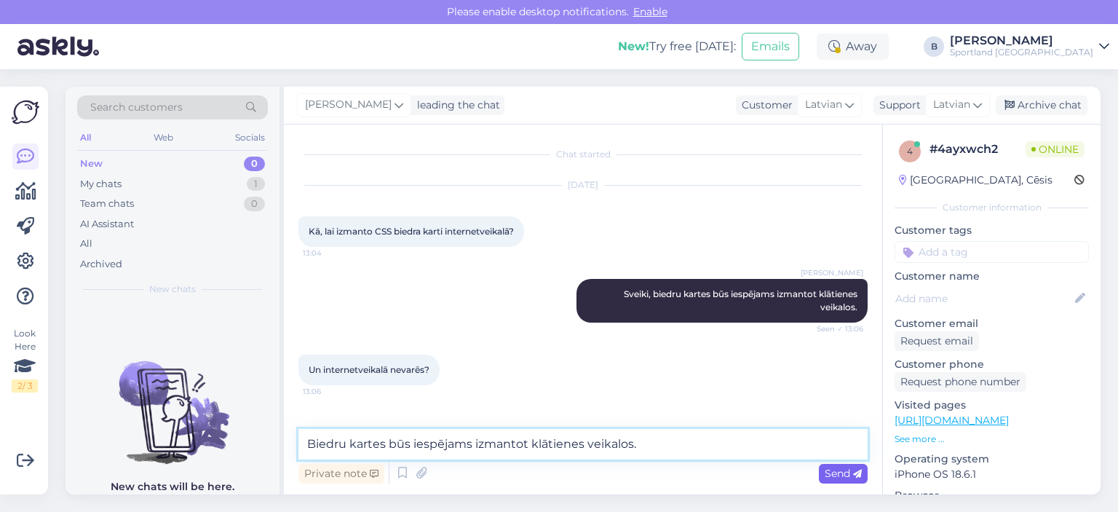
type textarea "Biedru kartes būs iespējams izmantot klātienes veikalos."
click at [830, 474] on span "Send" at bounding box center [843, 473] width 37 height 13
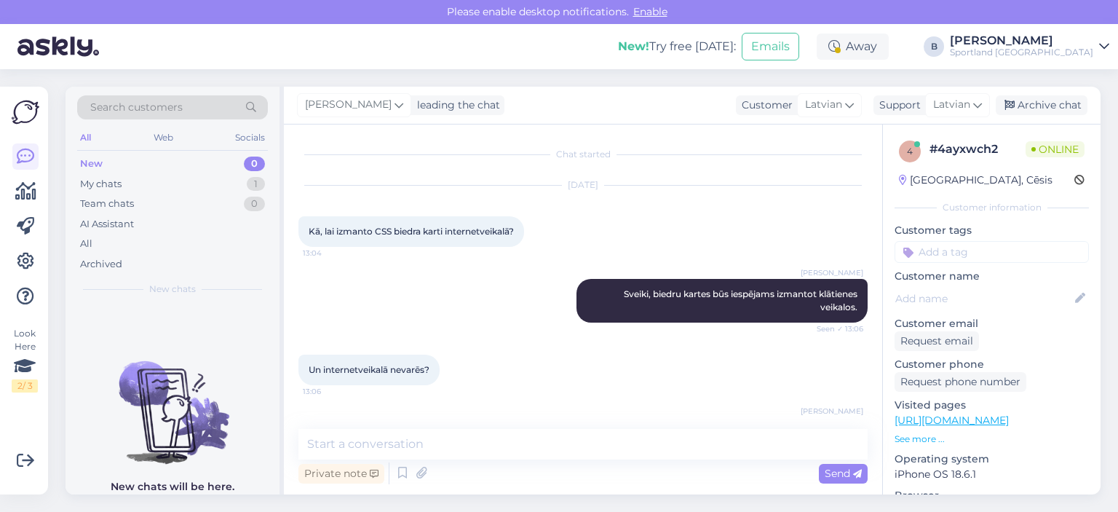
scroll to position [48, 0]
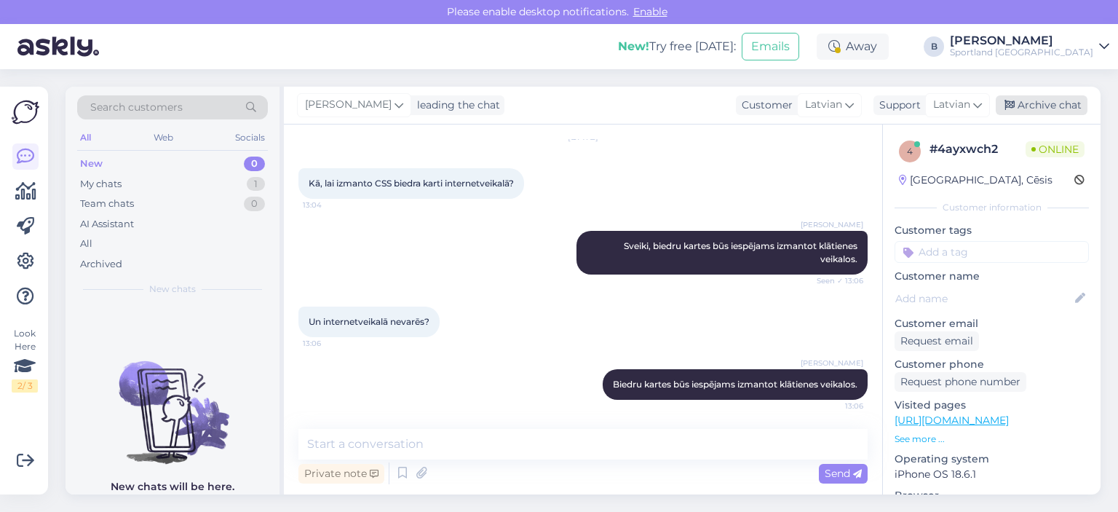
click at [1027, 107] on div "Archive chat" at bounding box center [1042, 105] width 92 height 20
